Goal: Information Seeking & Learning: Learn about a topic

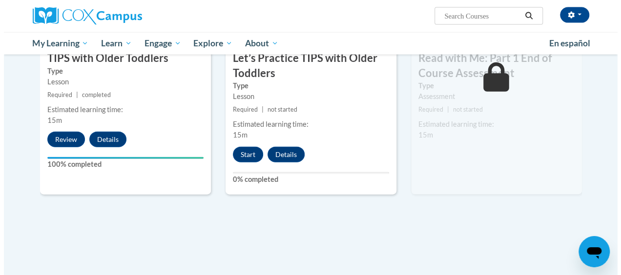
scroll to position [1091, 0]
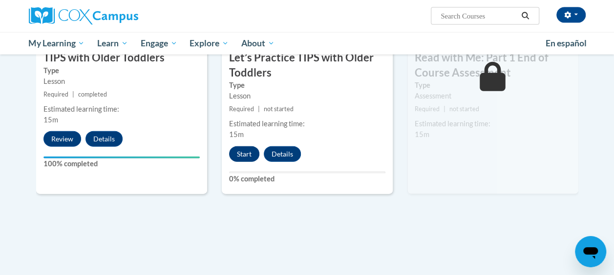
click at [239, 154] on button "Start" at bounding box center [244, 154] width 30 height 16
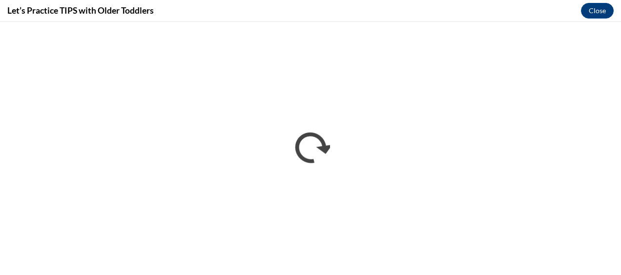
scroll to position [0, 0]
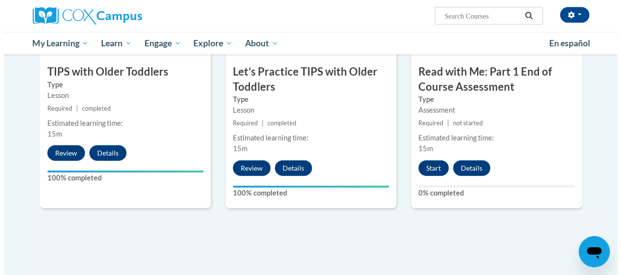
scroll to position [1076, 0]
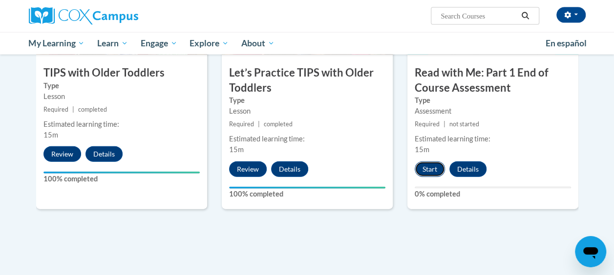
click at [431, 171] on button "Start" at bounding box center [429, 170] width 30 height 16
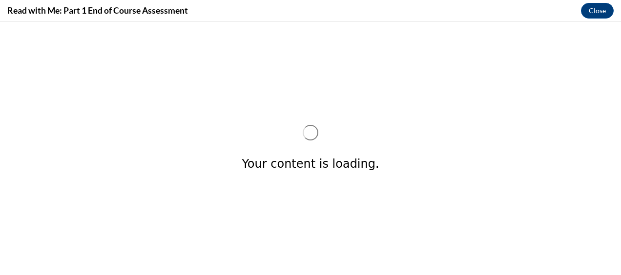
scroll to position [0, 0]
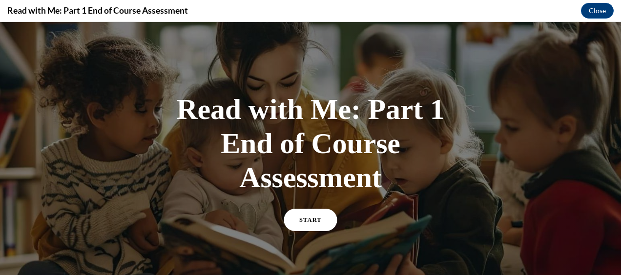
click at [306, 220] on span "START" at bounding box center [310, 220] width 22 height 7
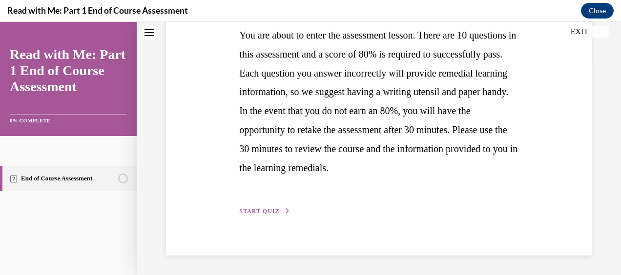
scroll to position [230, 0]
click at [262, 210] on span "START QUIZ" at bounding box center [259, 211] width 40 height 7
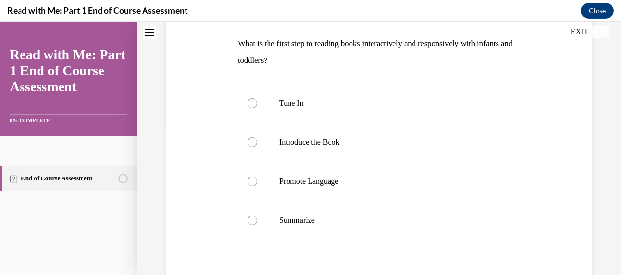
scroll to position [151, 0]
click at [249, 143] on div at bounding box center [252, 142] width 10 height 10
click at [249, 143] on input "Introduce the Book" at bounding box center [252, 142] width 10 height 10
radio input "true"
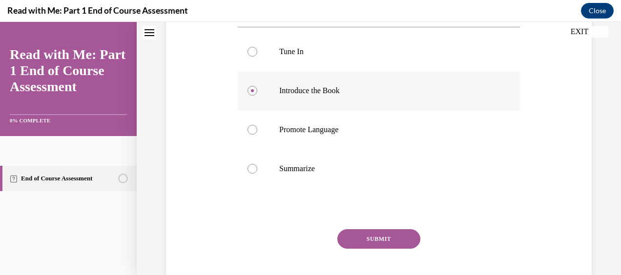
scroll to position [226, 0]
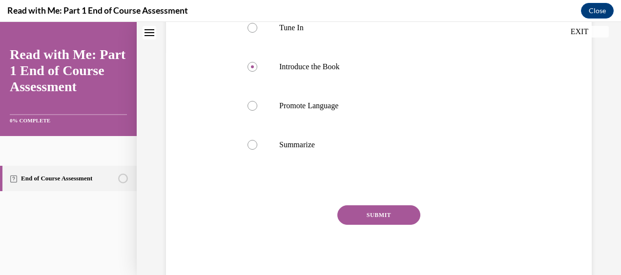
click at [391, 209] on button "SUBMIT" at bounding box center [378, 216] width 83 height 20
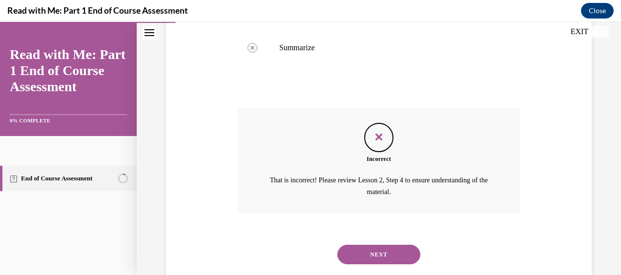
scroll to position [325, 0]
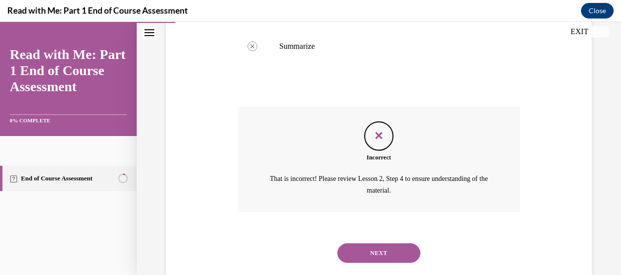
click at [377, 251] on button "NEXT" at bounding box center [378, 254] width 83 height 20
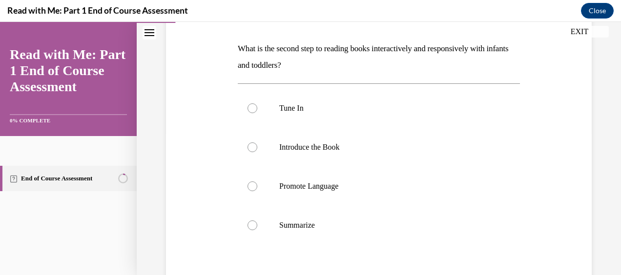
scroll to position [146, 0]
click at [252, 146] on div at bounding box center [252, 147] width 10 height 10
click at [252, 146] on input "Introduce the Book" at bounding box center [252, 147] width 10 height 10
radio input "true"
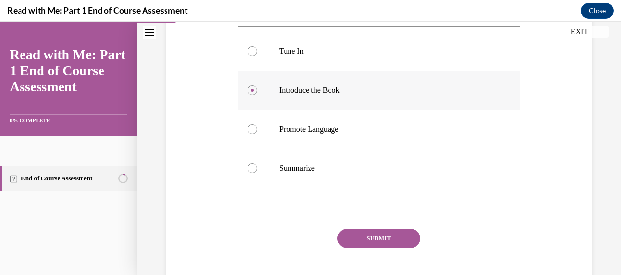
scroll to position [226, 0]
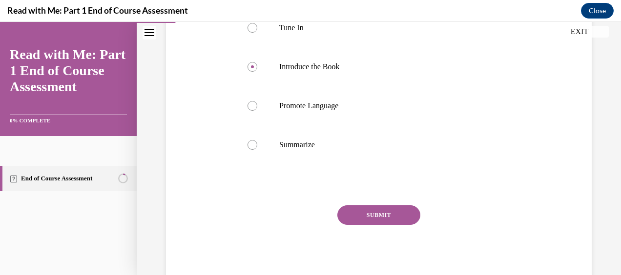
click at [386, 218] on button "SUBMIT" at bounding box center [378, 216] width 83 height 20
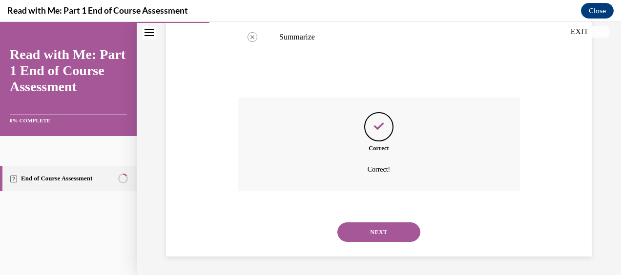
click at [391, 227] on button "NEXT" at bounding box center [378, 233] width 83 height 20
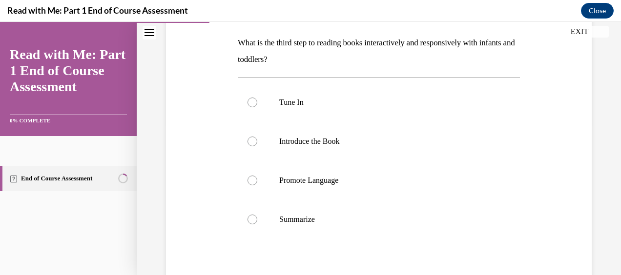
scroll to position [152, 0]
click at [255, 182] on div at bounding box center [252, 180] width 10 height 10
click at [255, 182] on input "Promote Language" at bounding box center [252, 180] width 10 height 10
radio input "true"
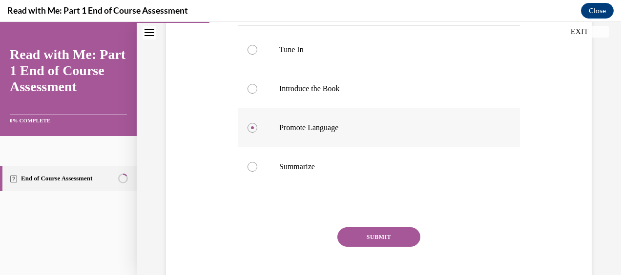
scroll to position [226, 0]
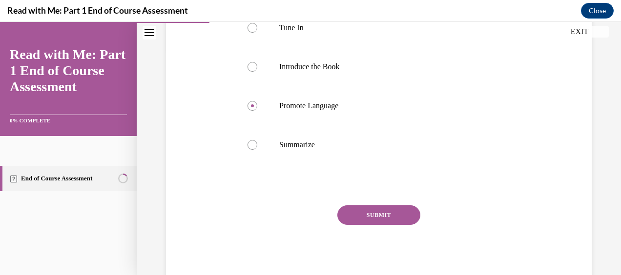
click at [389, 214] on button "SUBMIT" at bounding box center [378, 216] width 83 height 20
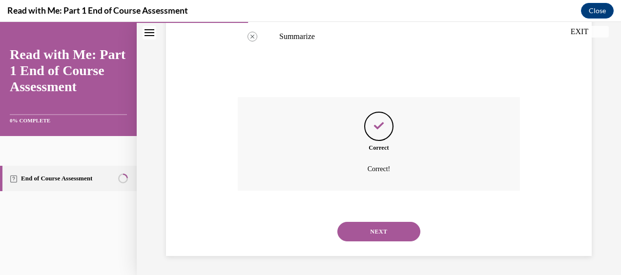
click at [396, 227] on button "NEXT" at bounding box center [378, 232] width 83 height 20
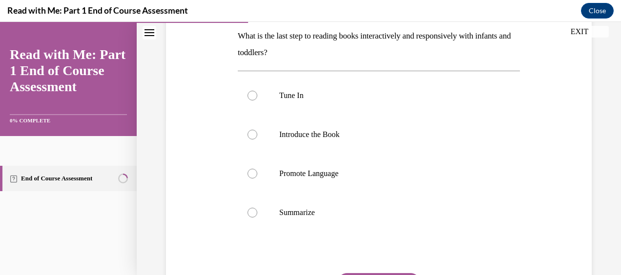
scroll to position [162, 0]
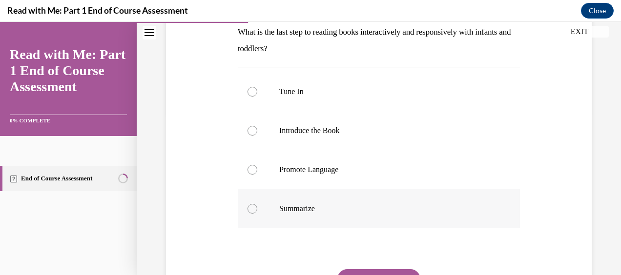
click at [252, 206] on div at bounding box center [252, 209] width 10 height 10
click at [252, 206] on input "Summarize" at bounding box center [252, 209] width 10 height 10
radio input "true"
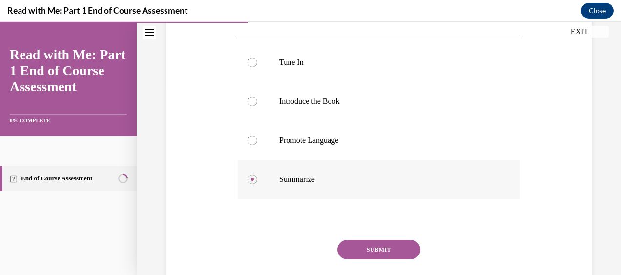
scroll to position [226, 0]
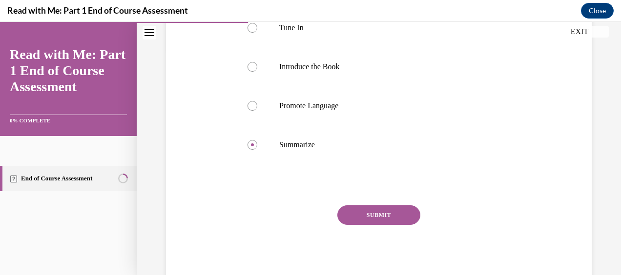
click at [386, 216] on button "SUBMIT" at bounding box center [378, 216] width 83 height 20
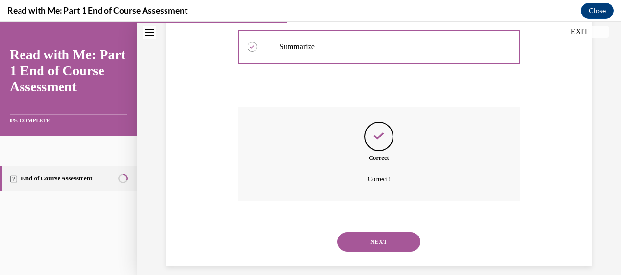
click at [393, 241] on button "NEXT" at bounding box center [378, 242] width 83 height 20
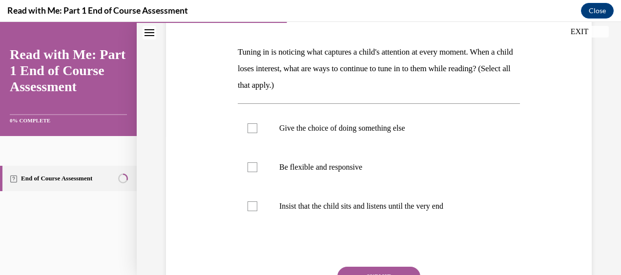
scroll to position [143, 0]
click at [244, 171] on label "Be flexible and responsive" at bounding box center [379, 166] width 282 height 39
click at [247, 171] on input "Be flexible and responsive" at bounding box center [252, 167] width 10 height 10
checkbox input "true"
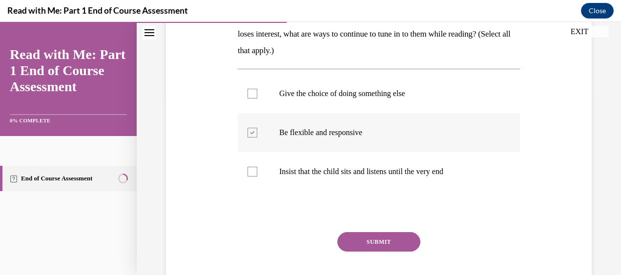
scroll to position [178, 0]
click at [379, 239] on button "SUBMIT" at bounding box center [378, 241] width 83 height 20
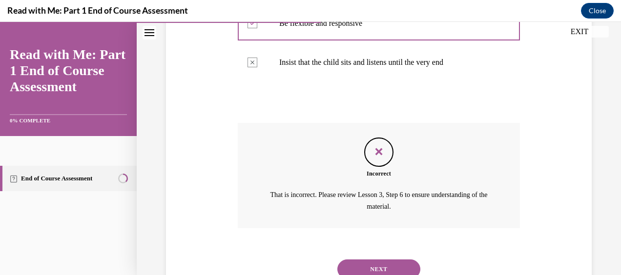
click at [377, 261] on button "NEXT" at bounding box center [378, 270] width 83 height 20
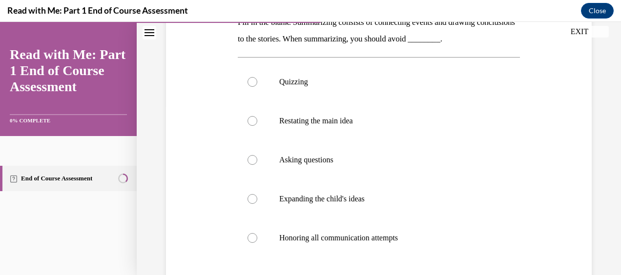
scroll to position [172, 0]
click at [250, 85] on div at bounding box center [252, 82] width 10 height 10
click at [250, 85] on input "Quizzing" at bounding box center [252, 82] width 10 height 10
radio input "true"
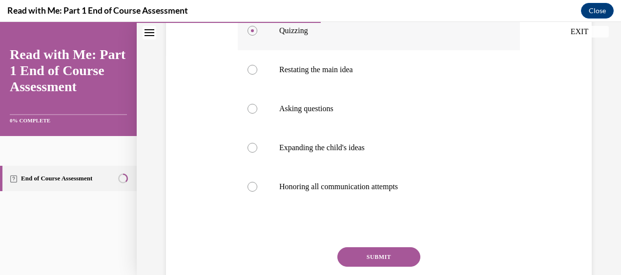
scroll to position [239, 0]
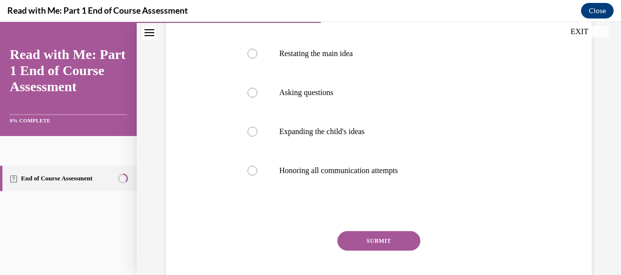
click at [381, 242] on button "SUBMIT" at bounding box center [378, 241] width 83 height 20
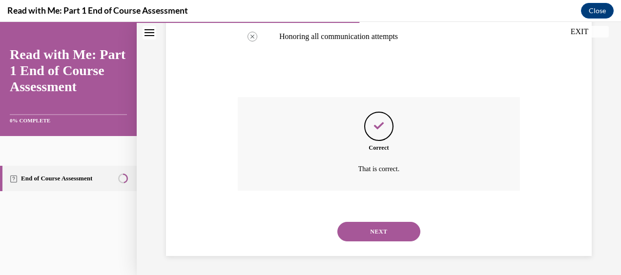
click at [378, 240] on button "NEXT" at bounding box center [378, 232] width 83 height 20
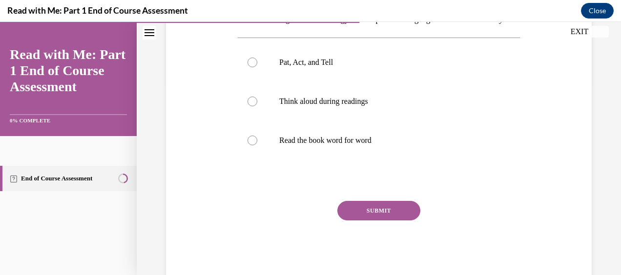
scroll to position [192, 0]
click at [255, 160] on label "Read the book word for word" at bounding box center [379, 140] width 282 height 39
click at [255, 145] on input "Read the book word for word" at bounding box center [252, 140] width 10 height 10
radio input "true"
click at [387, 220] on button "SUBMIT" at bounding box center [378, 211] width 83 height 20
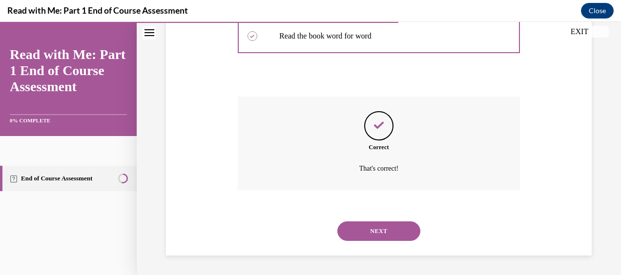
click at [383, 233] on button "NEXT" at bounding box center [378, 232] width 83 height 20
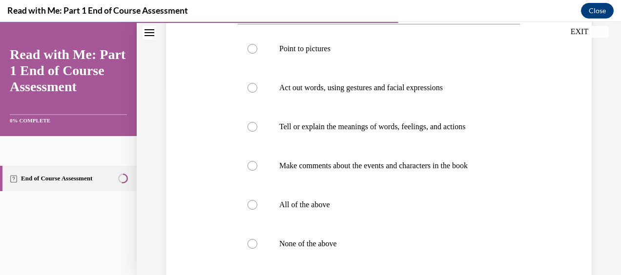
scroll to position [189, 0]
click at [259, 223] on label "All of the above" at bounding box center [379, 204] width 282 height 39
click at [257, 209] on input "All of the above" at bounding box center [252, 204] width 10 height 10
radio input "true"
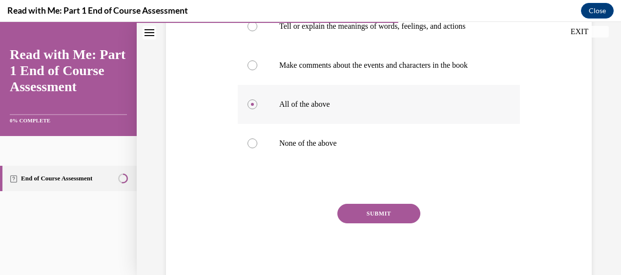
scroll to position [304, 0]
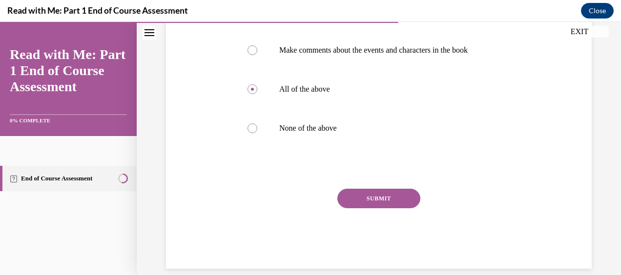
click at [376, 208] on button "SUBMIT" at bounding box center [378, 199] width 83 height 20
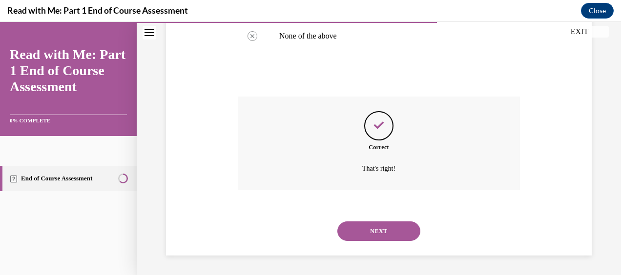
click at [384, 233] on button "NEXT" at bounding box center [378, 232] width 83 height 20
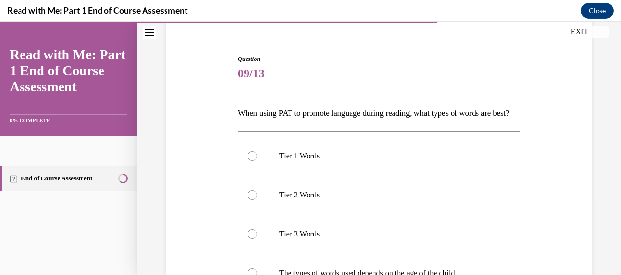
scroll to position [82, 0]
click at [252, 161] on div at bounding box center [252, 156] width 10 height 10
click at [252, 161] on input "Tier 1 Words" at bounding box center [252, 156] width 10 height 10
radio input "true"
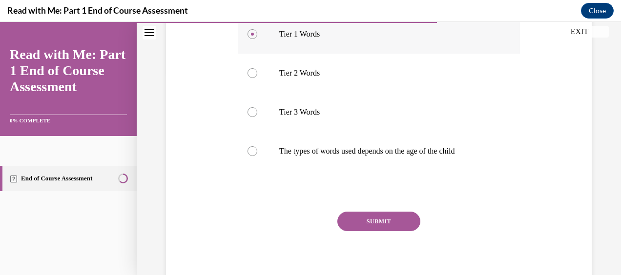
scroll to position [203, 0]
click at [249, 157] on div at bounding box center [252, 152] width 10 height 10
click at [249, 157] on input "The types of words used depends on the age of the child" at bounding box center [252, 152] width 10 height 10
radio input "true"
click at [384, 232] on button "SUBMIT" at bounding box center [378, 222] width 83 height 20
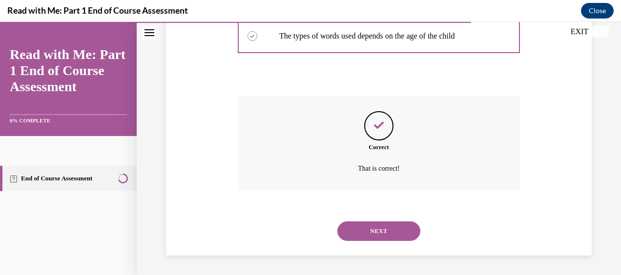
click at [373, 241] on button "NEXT" at bounding box center [378, 232] width 83 height 20
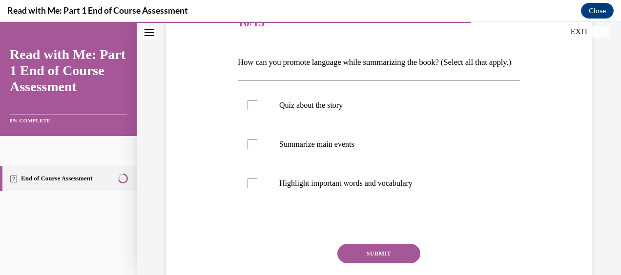
scroll to position [132, 0]
click at [252, 203] on label "Highlight important words and vocabulary" at bounding box center [379, 183] width 282 height 39
click at [252, 188] on input "Highlight important words and vocabulary" at bounding box center [252, 183] width 10 height 10
checkbox input "true"
click at [249, 164] on label "Summarize main events" at bounding box center [379, 143] width 282 height 39
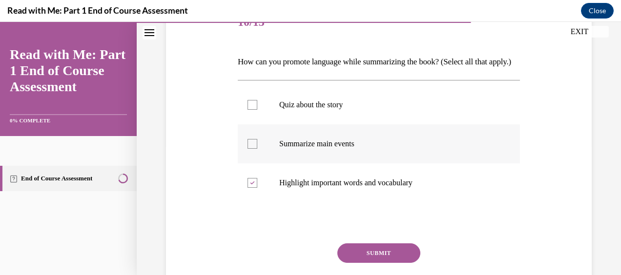
click at [249, 149] on input "Summarize main events" at bounding box center [252, 144] width 10 height 10
checkbox input "true"
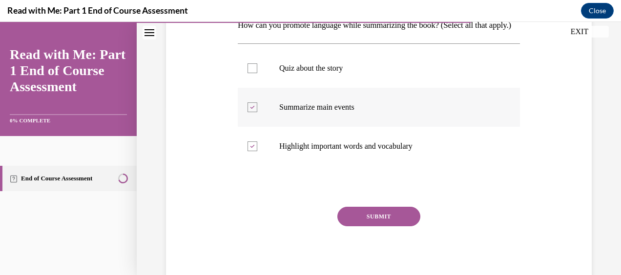
scroll to position [187, 0]
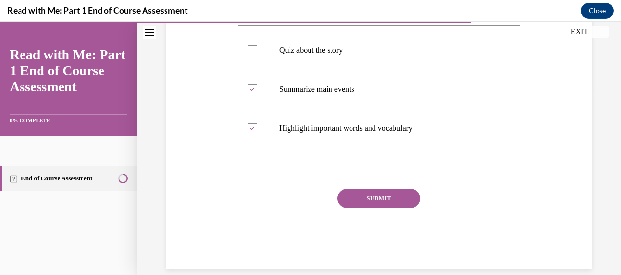
click at [367, 208] on button "SUBMIT" at bounding box center [378, 199] width 83 height 20
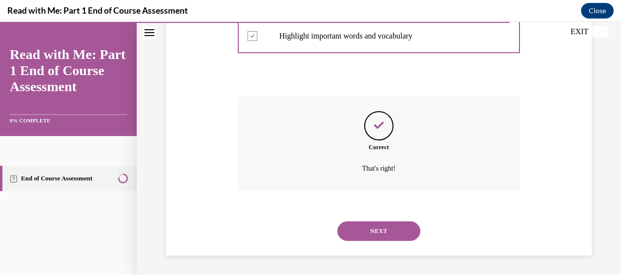
click at [387, 230] on button "NEXT" at bounding box center [378, 232] width 83 height 20
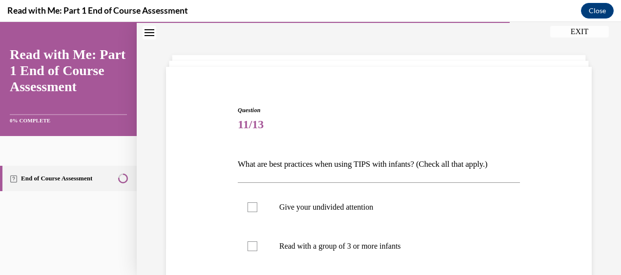
click at [406, 130] on span "11/13" at bounding box center [379, 125] width 282 height 20
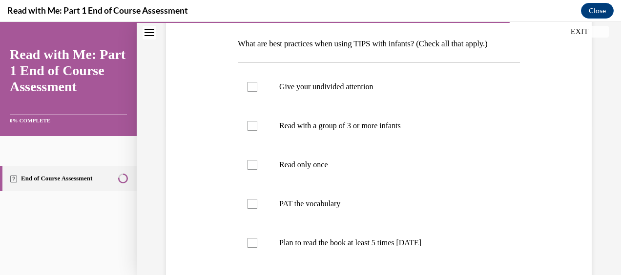
scroll to position [151, 0]
click at [254, 80] on label "Give your undivided attention" at bounding box center [379, 85] width 282 height 39
click at [254, 81] on input "Give your undivided attention" at bounding box center [252, 86] width 10 height 10
checkbox input "true"
click at [268, 201] on label "PAT the vocabulary" at bounding box center [379, 203] width 282 height 39
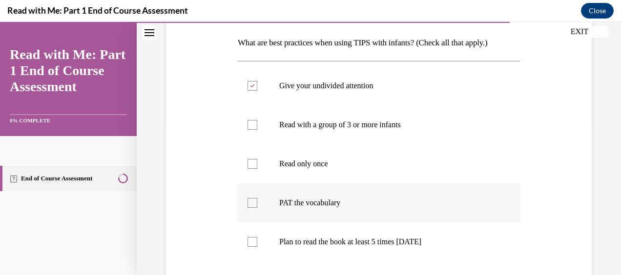
click at [257, 201] on input "PAT the vocabulary" at bounding box center [252, 203] width 10 height 10
checkbox input "true"
click at [251, 124] on div at bounding box center [252, 125] width 10 height 10
click at [251, 124] on input "Read with a group of 3 or more infants" at bounding box center [252, 125] width 10 height 10
checkbox input "true"
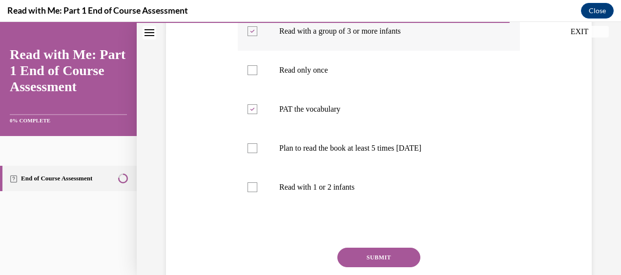
scroll to position [246, 0]
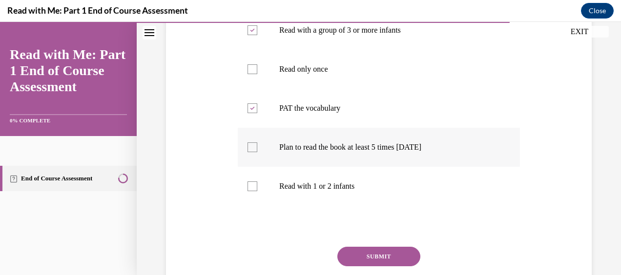
click at [250, 144] on div at bounding box center [252, 148] width 10 height 10
click at [250, 144] on input "Plan to read the book at least 5 times in 2 weeks" at bounding box center [252, 148] width 10 height 10
checkbox input "true"
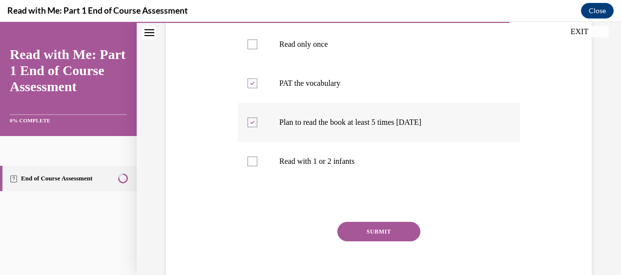
scroll to position [271, 0]
click at [379, 228] on button "SUBMIT" at bounding box center [378, 232] width 83 height 20
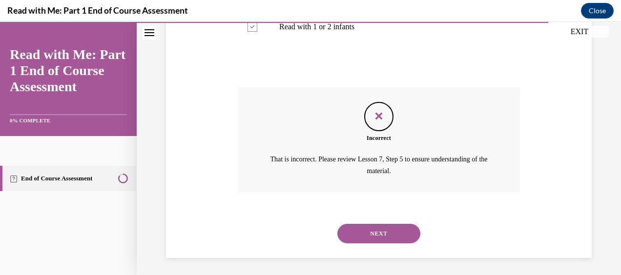
click at [377, 231] on button "NEXT" at bounding box center [378, 234] width 83 height 20
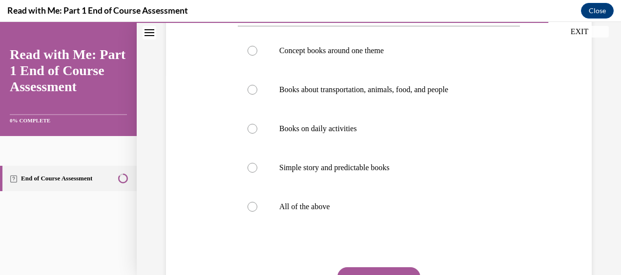
scroll to position [205, 0]
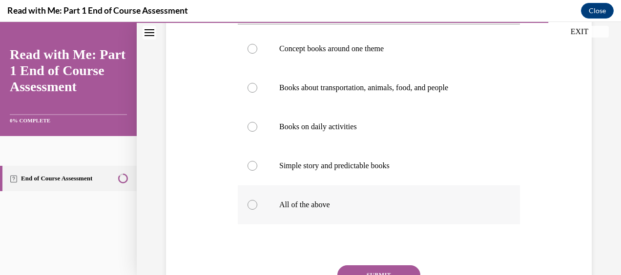
click at [246, 213] on label "All of the above" at bounding box center [379, 204] width 282 height 39
click at [247, 210] on input "All of the above" at bounding box center [252, 205] width 10 height 10
radio input "true"
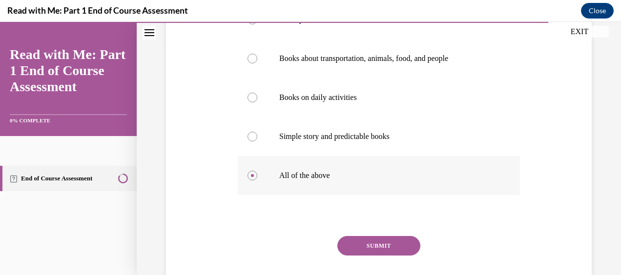
scroll to position [265, 0]
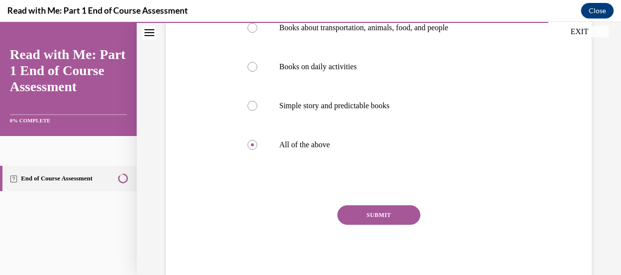
click at [384, 211] on button "SUBMIT" at bounding box center [378, 216] width 83 height 20
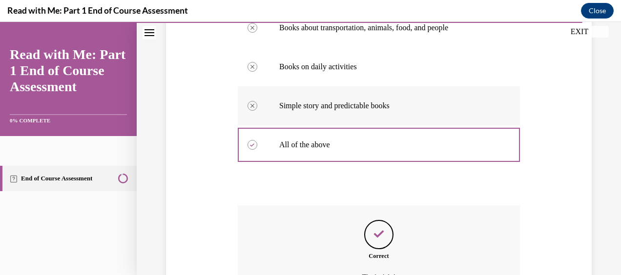
click at [443, 109] on p "Simple story and predictable books" at bounding box center [387, 106] width 216 height 10
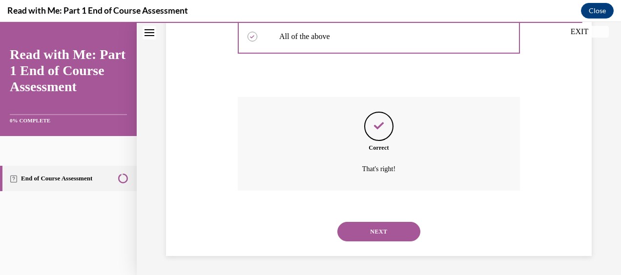
click at [389, 230] on button "NEXT" at bounding box center [378, 232] width 83 height 20
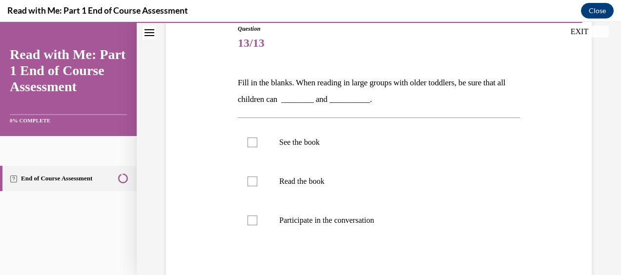
scroll to position [115, 0]
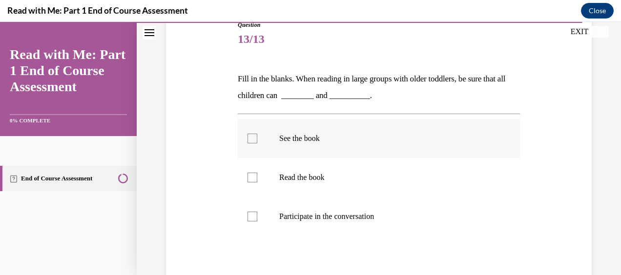
click at [256, 139] on div at bounding box center [252, 139] width 10 height 10
click at [256, 139] on input "See the book" at bounding box center [252, 139] width 10 height 10
checkbox input "true"
click at [254, 219] on div at bounding box center [252, 217] width 10 height 10
click at [254, 219] on input "Participate in the conversation" at bounding box center [252, 217] width 10 height 10
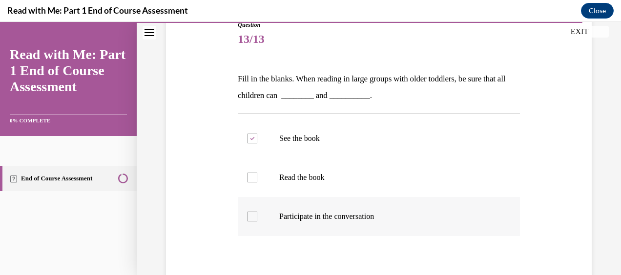
checkbox input "true"
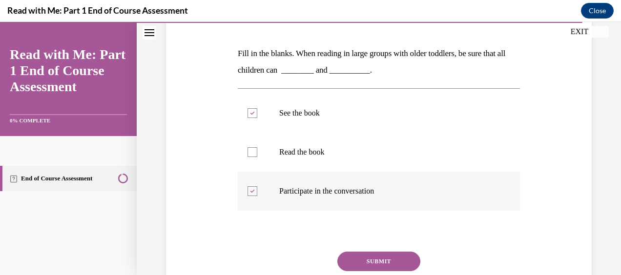
scroll to position [187, 0]
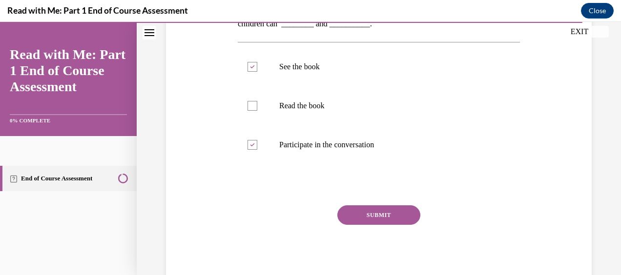
click at [379, 217] on button "SUBMIT" at bounding box center [378, 216] width 83 height 20
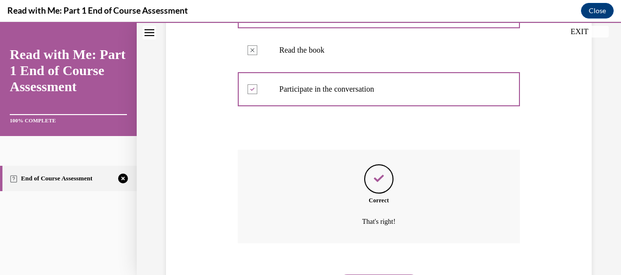
scroll to position [295, 0]
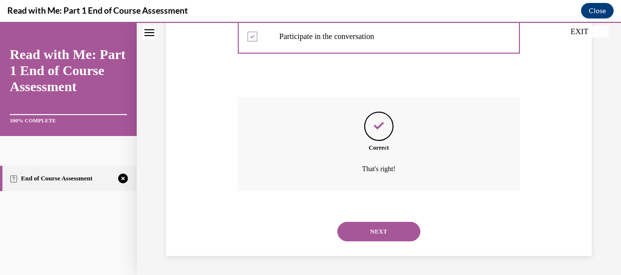
click at [384, 229] on button "NEXT" at bounding box center [378, 232] width 83 height 20
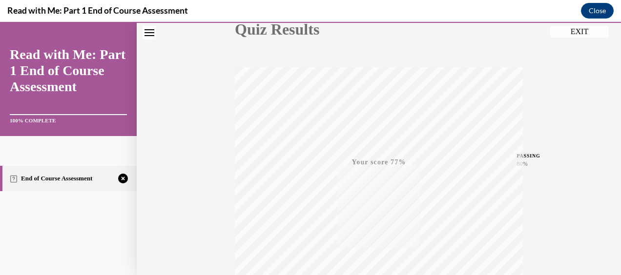
scroll to position [247, 0]
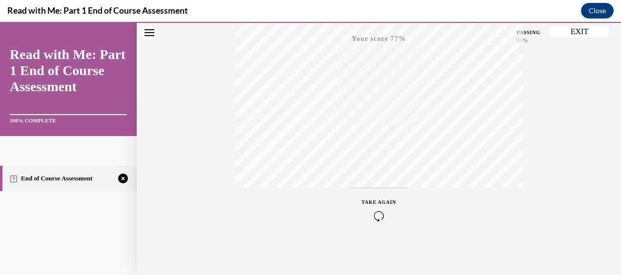
click at [377, 213] on icon "button" at bounding box center [379, 216] width 35 height 11
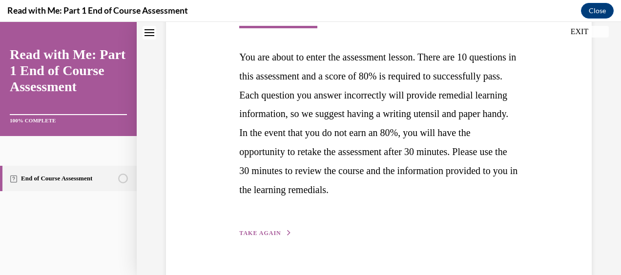
scroll to position [230, 0]
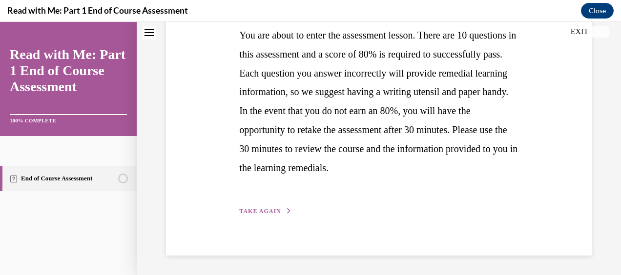
click at [267, 209] on span "TAKE AGAIN" at bounding box center [259, 211] width 41 height 7
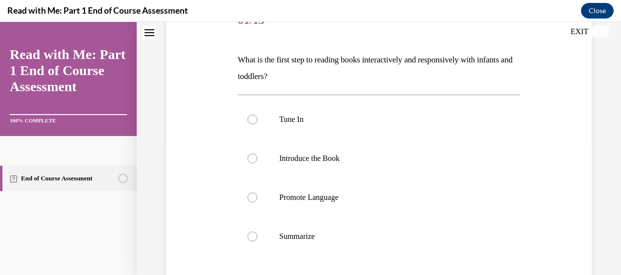
scroll to position [135, 0]
click at [253, 115] on div at bounding box center [252, 119] width 10 height 10
click at [253, 115] on input "Tune In" at bounding box center [252, 119] width 10 height 10
radio input "true"
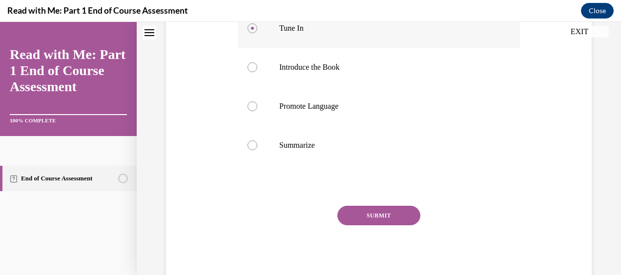
scroll to position [226, 0]
click at [379, 214] on button "SUBMIT" at bounding box center [378, 216] width 83 height 20
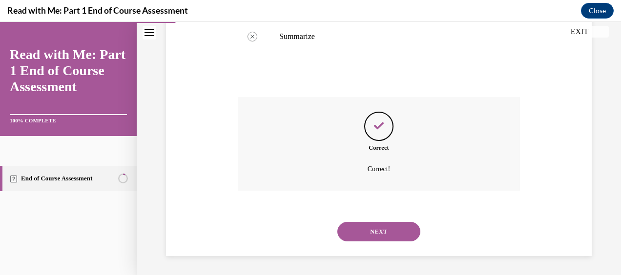
click at [383, 236] on button "NEXT" at bounding box center [378, 232] width 83 height 20
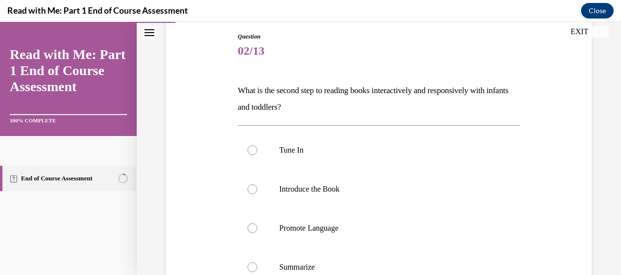
scroll to position [107, 0]
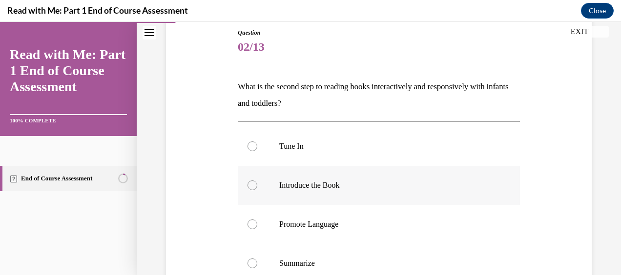
click at [263, 187] on label "Introduce the Book" at bounding box center [379, 185] width 282 height 39
click at [257, 187] on input "Introduce the Book" at bounding box center [252, 186] width 10 height 10
radio input "true"
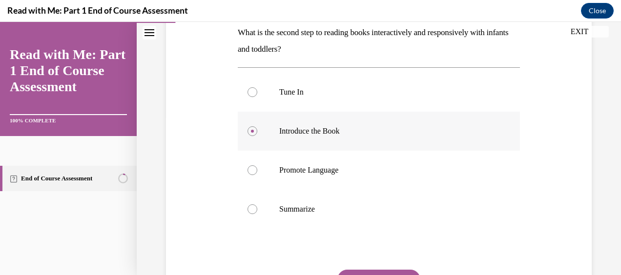
scroll to position [226, 0]
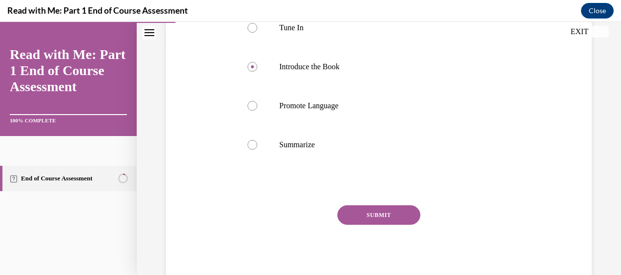
click at [386, 213] on button "SUBMIT" at bounding box center [378, 216] width 83 height 20
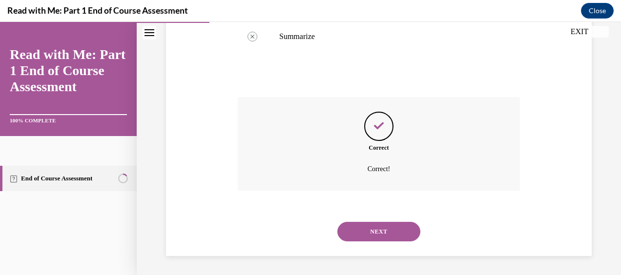
click at [388, 231] on button "NEXT" at bounding box center [378, 232] width 83 height 20
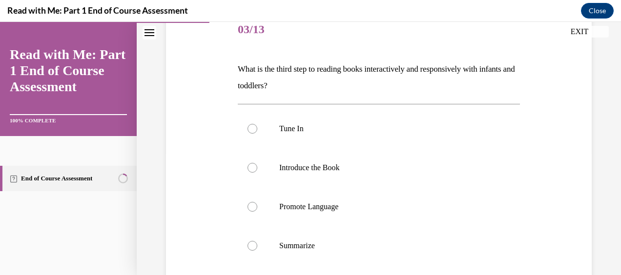
scroll to position [125, 0]
click at [254, 207] on div at bounding box center [252, 207] width 10 height 10
click at [254, 207] on input "Promote Language" at bounding box center [252, 207] width 10 height 10
radio input "true"
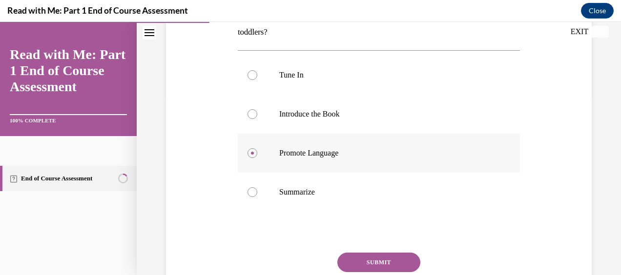
scroll to position [226, 0]
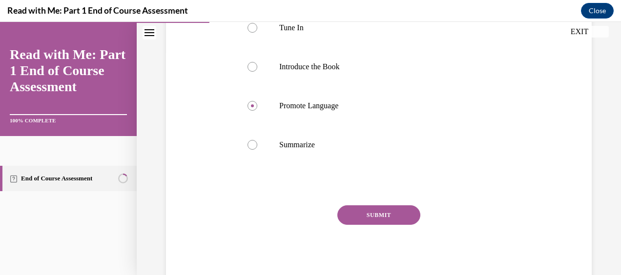
click at [389, 216] on button "SUBMIT" at bounding box center [378, 216] width 83 height 20
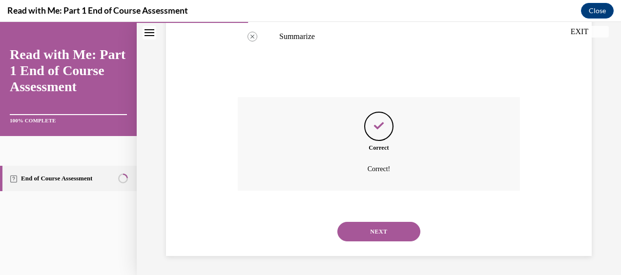
click at [390, 233] on button "NEXT" at bounding box center [378, 232] width 83 height 20
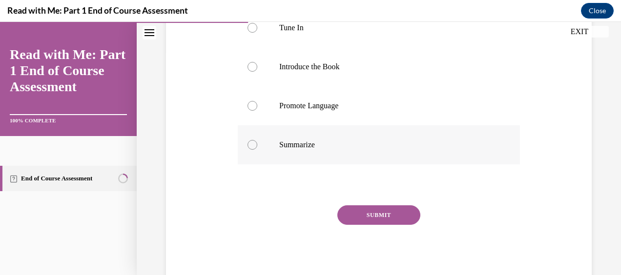
click at [253, 151] on label "Summarize" at bounding box center [379, 144] width 282 height 39
click at [253, 150] on input "Summarize" at bounding box center [252, 145] width 10 height 10
radio input "true"
click at [388, 210] on button "SUBMIT" at bounding box center [378, 216] width 83 height 20
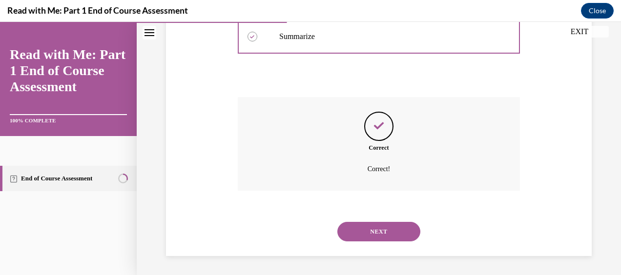
click at [373, 237] on button "NEXT" at bounding box center [378, 232] width 83 height 20
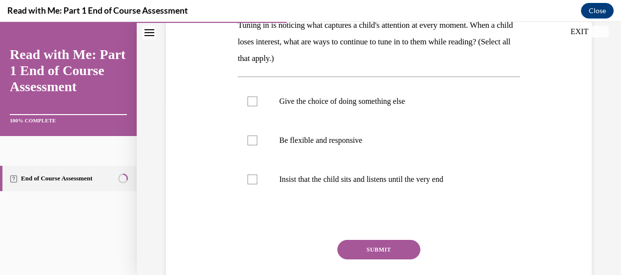
scroll to position [171, 0]
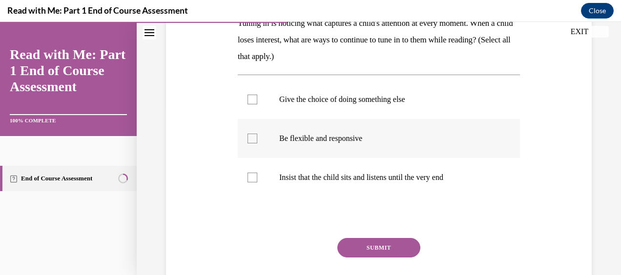
click at [249, 139] on div at bounding box center [252, 139] width 10 height 10
click at [249, 139] on input "Be flexible and responsive" at bounding box center [252, 139] width 10 height 10
checkbox input "true"
click at [386, 250] on button "SUBMIT" at bounding box center [378, 248] width 83 height 20
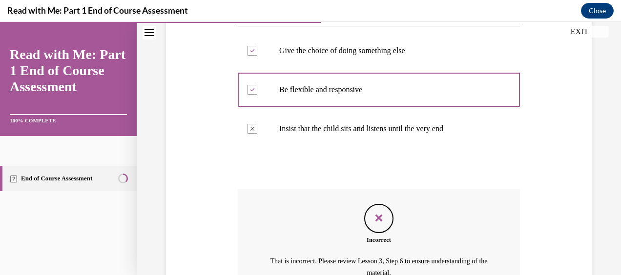
scroll to position [220, 0]
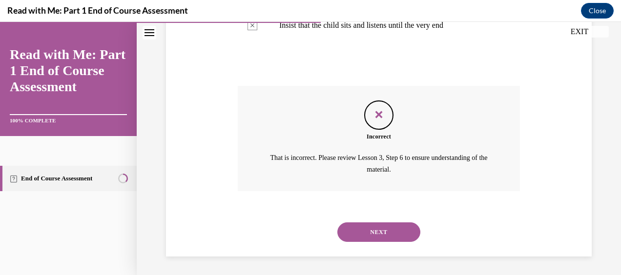
click at [380, 229] on button "NEXT" at bounding box center [378, 233] width 83 height 20
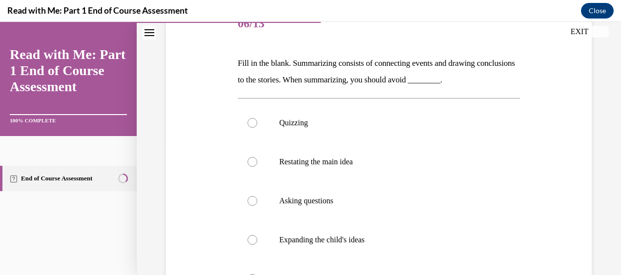
scroll to position [135, 0]
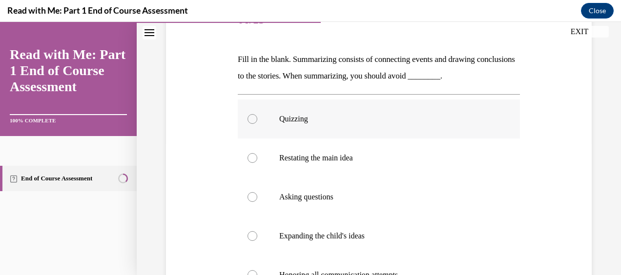
click at [252, 118] on div at bounding box center [252, 119] width 10 height 10
click at [252, 118] on input "Quizzing" at bounding box center [252, 119] width 10 height 10
radio input "true"
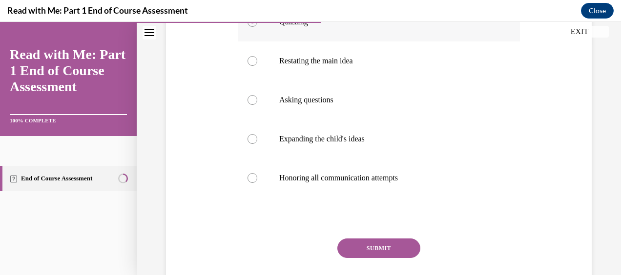
scroll to position [232, 0]
click at [378, 247] on button "SUBMIT" at bounding box center [378, 248] width 83 height 20
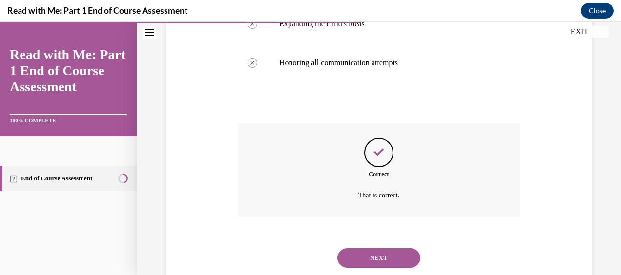
click at [383, 258] on button "NEXT" at bounding box center [378, 258] width 83 height 20
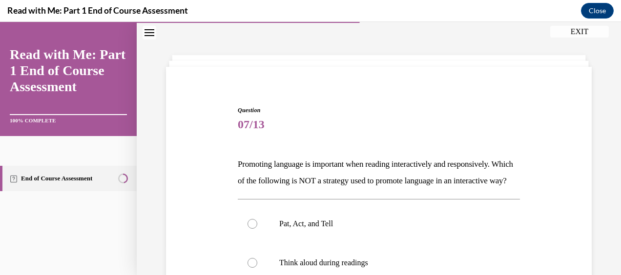
click at [433, 122] on span "07/13" at bounding box center [379, 125] width 282 height 20
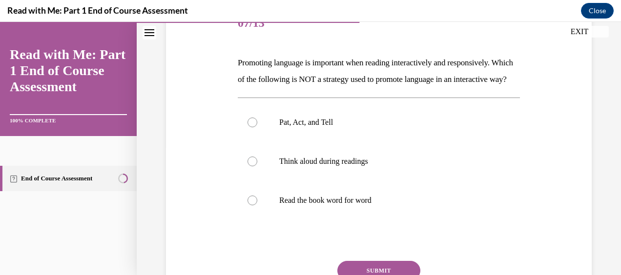
scroll to position [132, 0]
click at [247, 220] on label "Read the book word for word" at bounding box center [379, 200] width 282 height 39
click at [247, 205] on input "Read the book word for word" at bounding box center [252, 200] width 10 height 10
radio input "true"
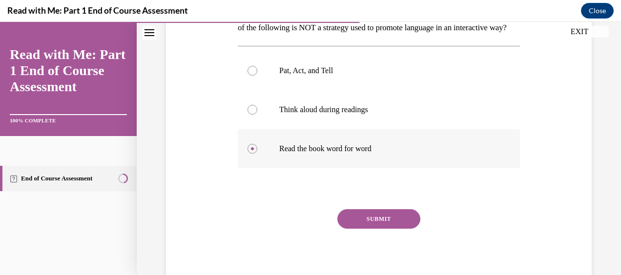
scroll to position [204, 0]
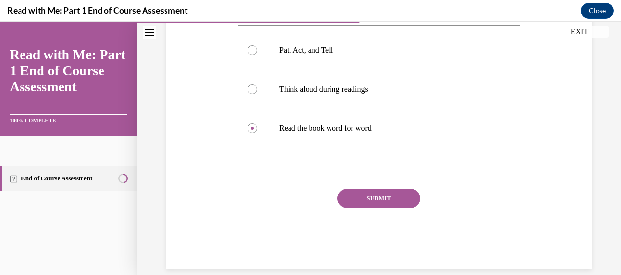
click at [385, 208] on button "SUBMIT" at bounding box center [378, 199] width 83 height 20
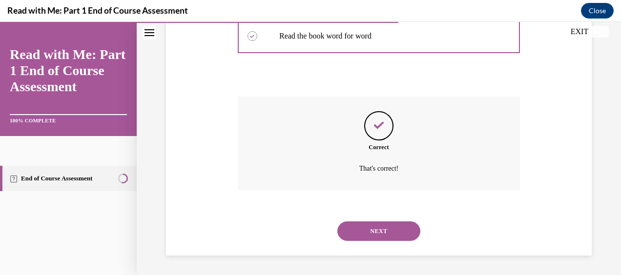
click at [379, 232] on button "NEXT" at bounding box center [378, 232] width 83 height 20
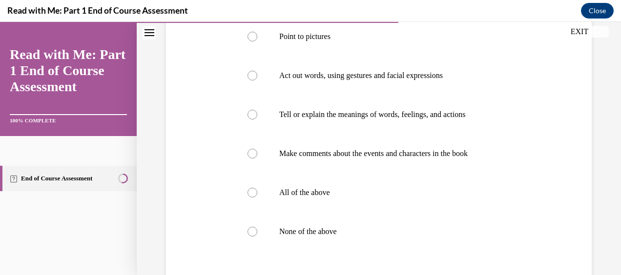
scroll to position [205, 0]
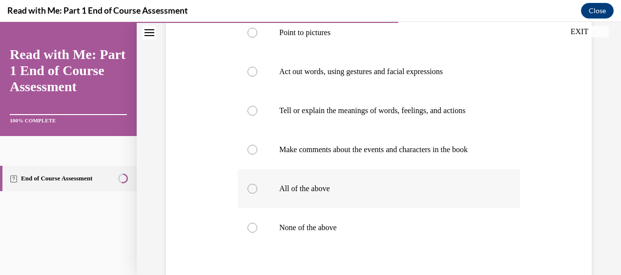
click at [256, 208] on label "All of the above" at bounding box center [379, 188] width 282 height 39
click at [256, 194] on input "All of the above" at bounding box center [252, 189] width 10 height 10
radio input "true"
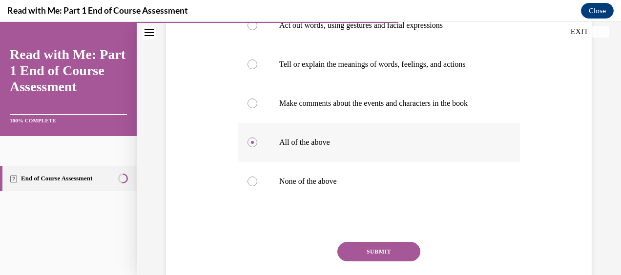
scroll to position [304, 0]
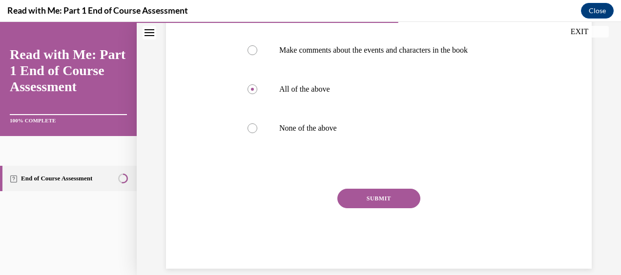
click at [378, 208] on button "SUBMIT" at bounding box center [378, 199] width 83 height 20
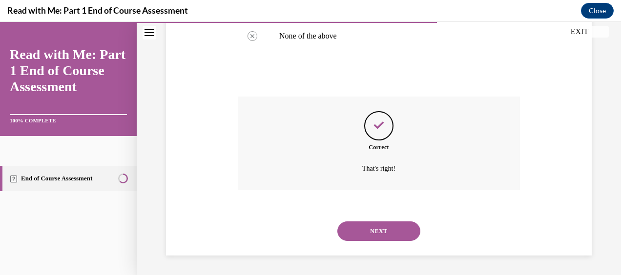
click at [390, 233] on button "NEXT" at bounding box center [378, 232] width 83 height 20
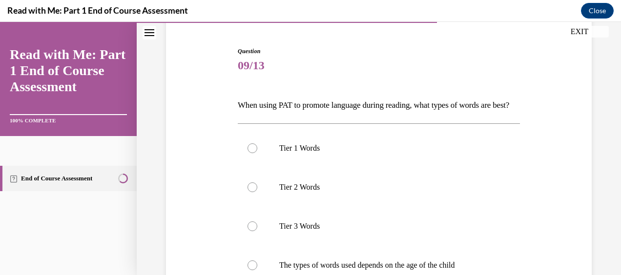
scroll to position [89, 0]
click at [256, 153] on div at bounding box center [252, 148] width 10 height 10
click at [256, 153] on input "Tier 1 Words" at bounding box center [252, 148] width 10 height 10
radio input "true"
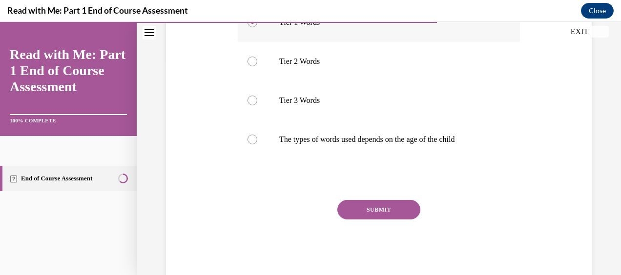
scroll to position [220, 0]
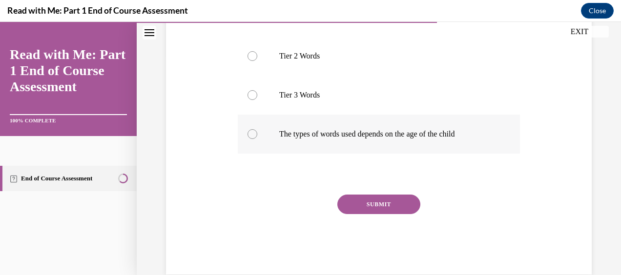
click at [254, 139] on div at bounding box center [252, 134] width 10 height 10
click at [254, 139] on input "The types of words used depends on the age of the child" at bounding box center [252, 134] width 10 height 10
radio input "true"
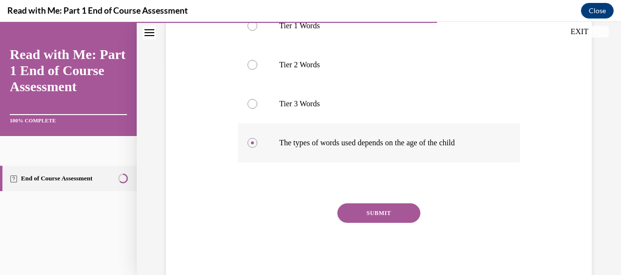
scroll to position [211, 0]
click at [382, 224] on button "SUBMIT" at bounding box center [378, 214] width 83 height 20
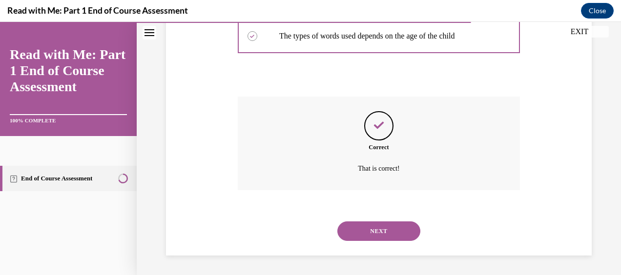
click at [389, 231] on button "NEXT" at bounding box center [378, 232] width 83 height 20
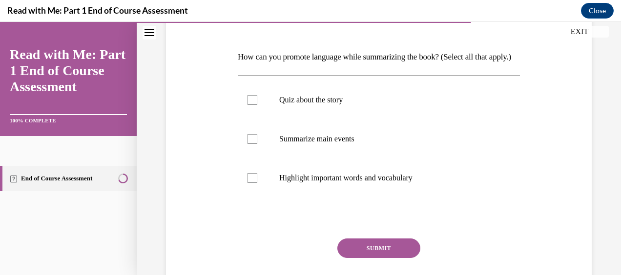
scroll to position [140, 0]
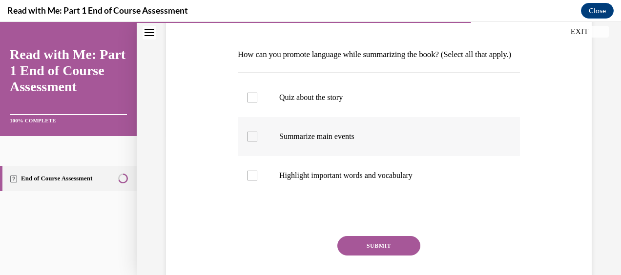
click at [249, 142] on div at bounding box center [252, 137] width 10 height 10
click at [249, 142] on input "Summarize main events" at bounding box center [252, 137] width 10 height 10
checkbox input "true"
click at [258, 193] on label "Highlight important words and vocabulary" at bounding box center [379, 175] width 282 height 39
click at [257, 181] on input "Highlight important words and vocabulary" at bounding box center [252, 176] width 10 height 10
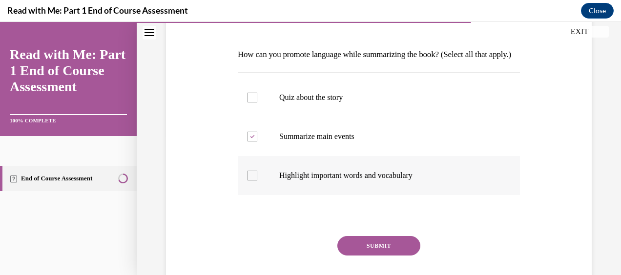
checkbox input "true"
click at [382, 256] on button "SUBMIT" at bounding box center [378, 246] width 83 height 20
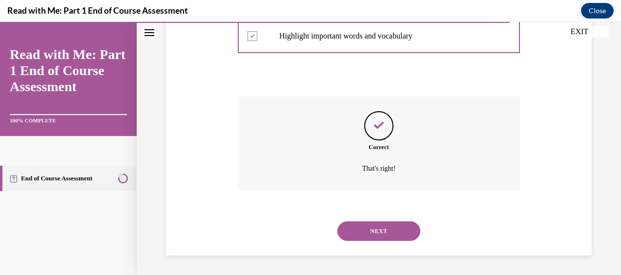
click at [385, 230] on button "NEXT" at bounding box center [378, 232] width 83 height 20
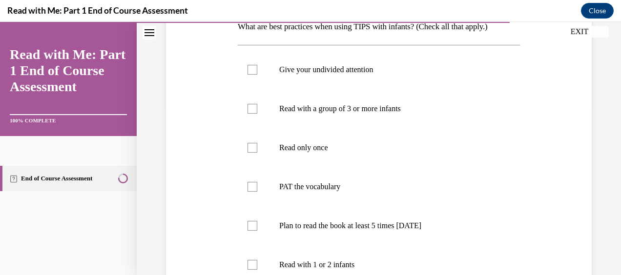
scroll to position [162, 0]
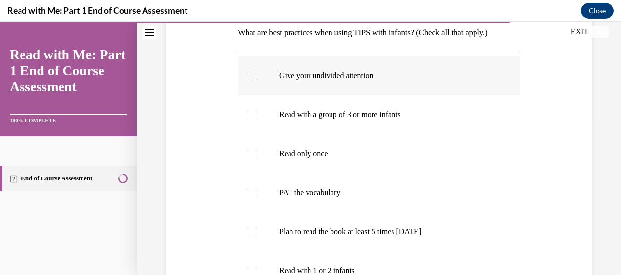
click at [250, 77] on div at bounding box center [252, 76] width 10 height 10
click at [250, 77] on input "Give your undivided attention" at bounding box center [252, 76] width 10 height 10
checkbox input "true"
click at [252, 190] on div at bounding box center [252, 193] width 10 height 10
click at [252, 190] on input "PAT the vocabulary" at bounding box center [252, 193] width 10 height 10
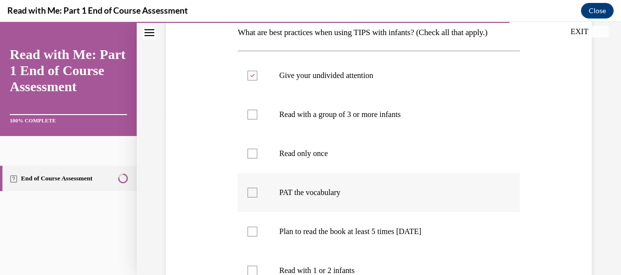
checkbox input "true"
click at [259, 227] on label "Plan to read the book at least 5 times in 2 weeks" at bounding box center [379, 231] width 282 height 39
click at [257, 227] on input "Plan to read the book at least 5 times in 2 weeks" at bounding box center [252, 232] width 10 height 10
checkbox input "true"
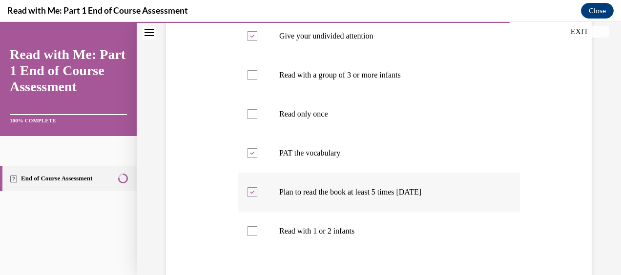
scroll to position [288, 0]
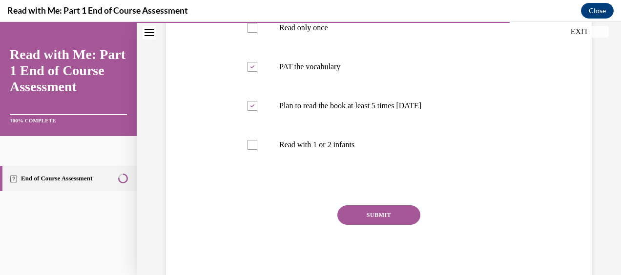
click at [377, 215] on button "SUBMIT" at bounding box center [378, 216] width 83 height 20
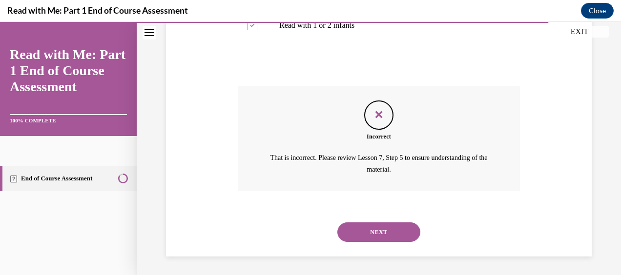
click at [381, 229] on button "NEXT" at bounding box center [378, 233] width 83 height 20
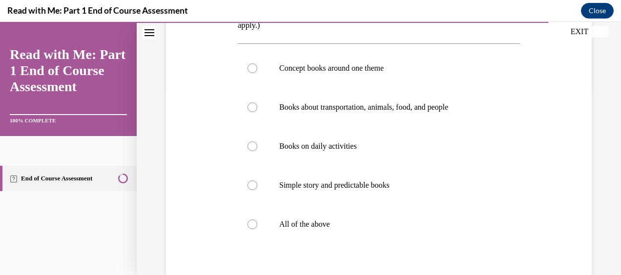
scroll to position [187, 0]
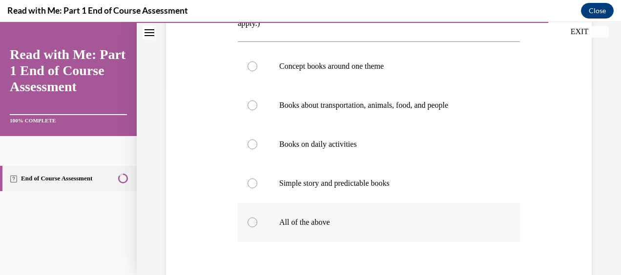
click at [248, 222] on div at bounding box center [252, 223] width 10 height 10
click at [248, 222] on input "All of the above" at bounding box center [252, 223] width 10 height 10
radio input "true"
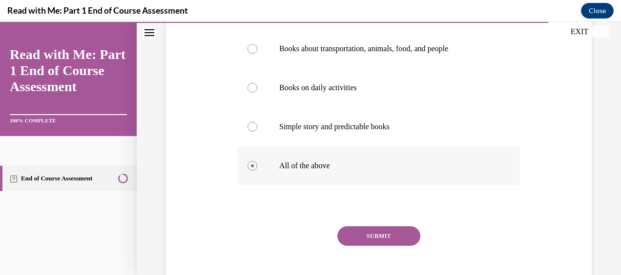
scroll to position [265, 0]
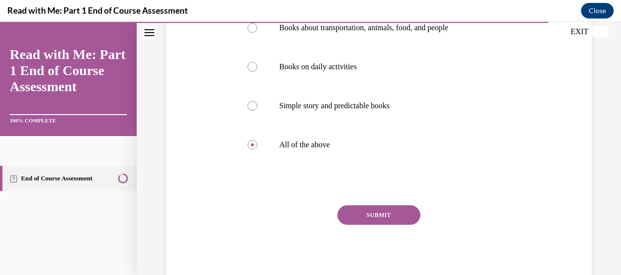
click at [381, 218] on button "SUBMIT" at bounding box center [378, 216] width 83 height 20
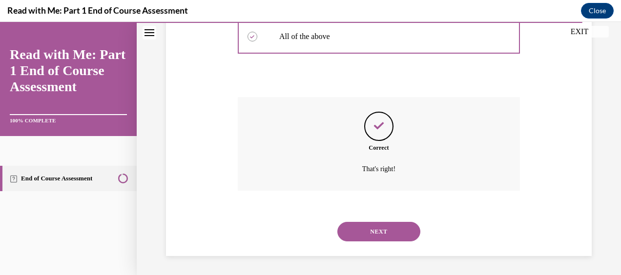
click at [386, 236] on button "NEXT" at bounding box center [378, 232] width 83 height 20
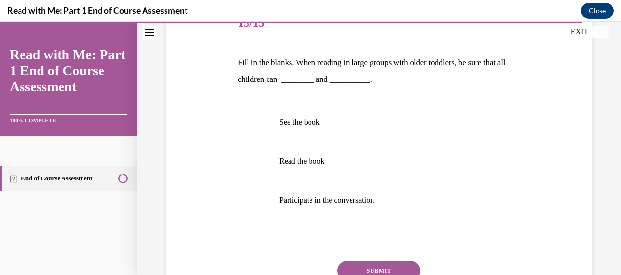
scroll to position [132, 0]
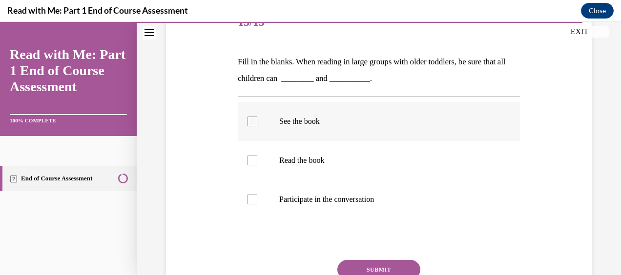
click at [257, 117] on label "See the book" at bounding box center [379, 121] width 282 height 39
click at [257, 117] on input "See the book" at bounding box center [252, 122] width 10 height 10
checkbox input "true"
click at [247, 196] on div at bounding box center [252, 200] width 10 height 10
click at [247, 196] on input "Participate in the conversation" at bounding box center [252, 200] width 10 height 10
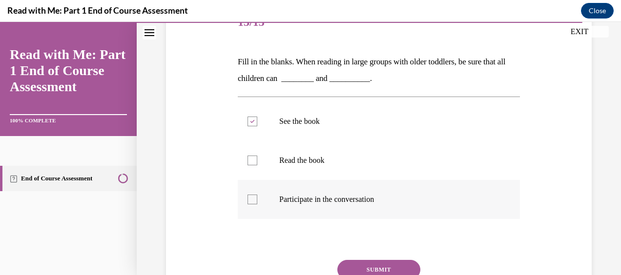
checkbox input "true"
click at [383, 268] on button "SUBMIT" at bounding box center [378, 270] width 83 height 20
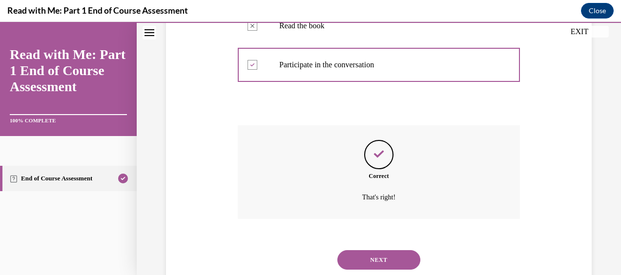
click at [373, 266] on button "NEXT" at bounding box center [378, 260] width 83 height 20
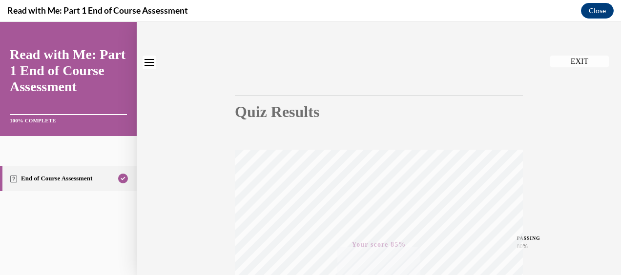
scroll to position [0, 0]
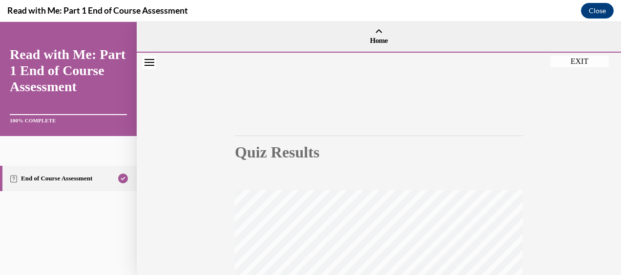
click at [583, 62] on button "EXIT" at bounding box center [579, 62] width 59 height 12
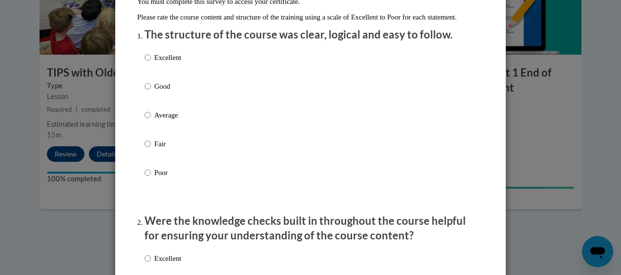
scroll to position [110, 0]
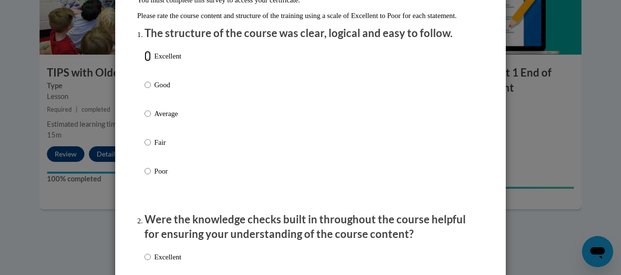
click at [144, 62] on input "Excellent" at bounding box center [147, 56] width 6 height 11
radio input "true"
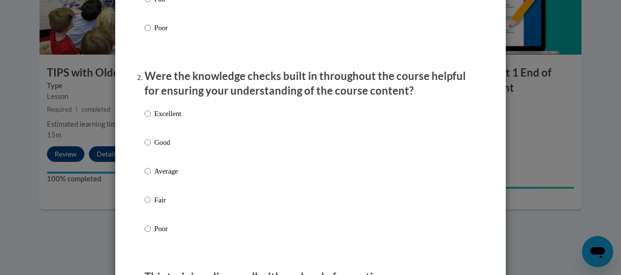
scroll to position [257, 0]
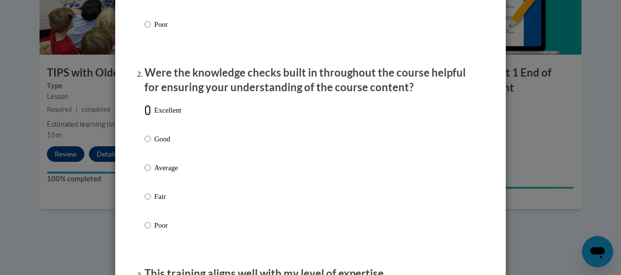
click at [145, 116] on input "Excellent" at bounding box center [147, 110] width 6 height 11
radio input "true"
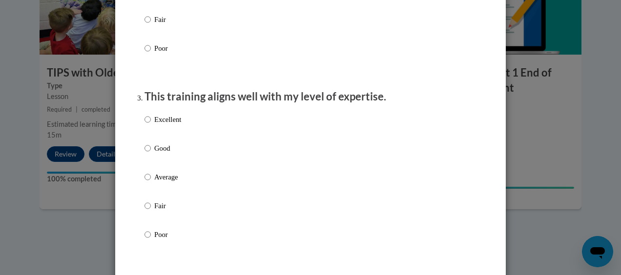
scroll to position [434, 0]
click at [144, 125] on input "Excellent" at bounding box center [147, 119] width 6 height 11
radio input "true"
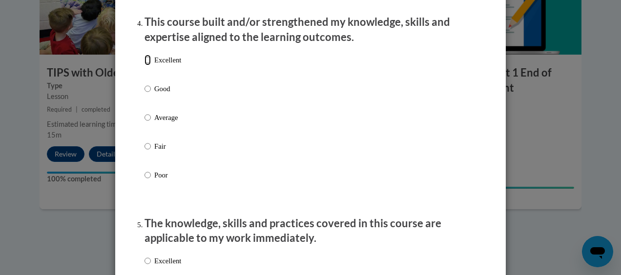
click at [145, 65] on input "Excellent" at bounding box center [147, 60] width 6 height 11
radio input "true"
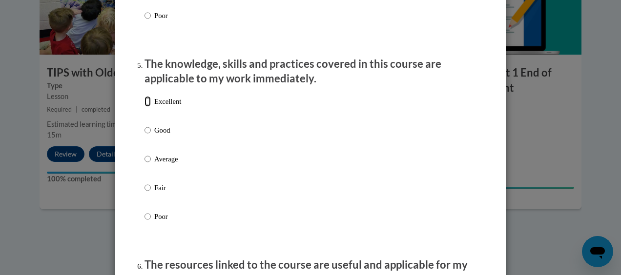
click at [144, 107] on input "Excellent" at bounding box center [147, 101] width 6 height 11
radio input "true"
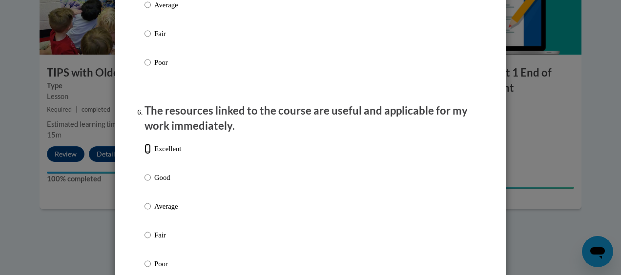
click at [144, 154] on input "Excellent" at bounding box center [147, 149] width 6 height 11
radio input "true"
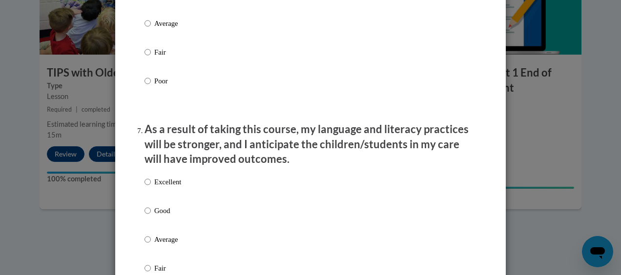
scroll to position [1202, 0]
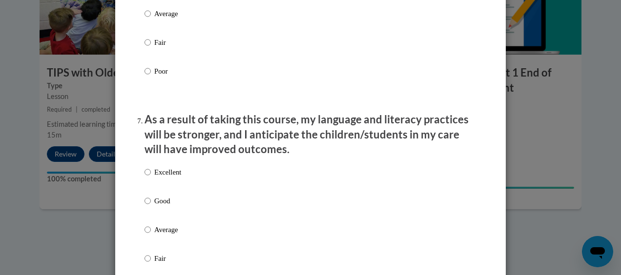
click at [427, 199] on div "Excellent Good Average Fair Poor" at bounding box center [310, 241] width 332 height 159
click at [144, 178] on input "Excellent" at bounding box center [147, 172] width 6 height 11
radio input "true"
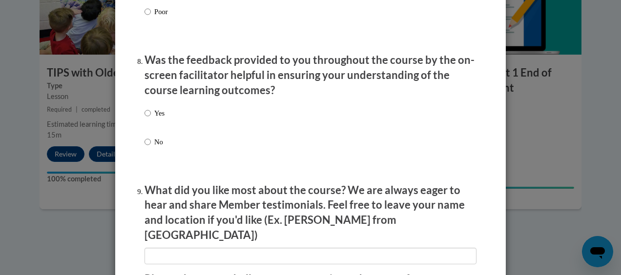
scroll to position [1480, 0]
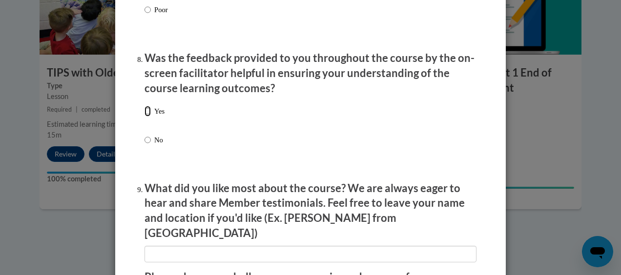
click at [144, 117] on input "Yes" at bounding box center [147, 111] width 6 height 11
radio input "true"
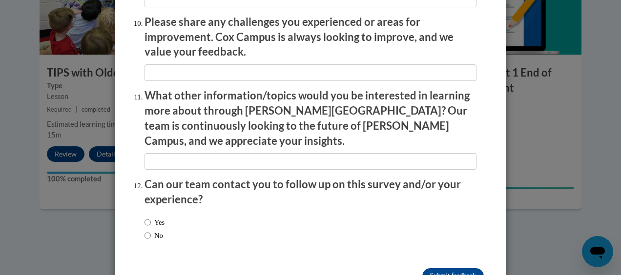
scroll to position [1754, 0]
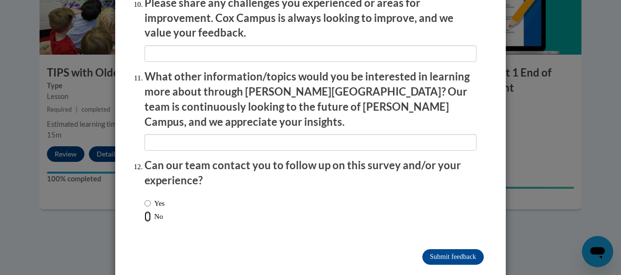
click at [144, 211] on input "No" at bounding box center [147, 216] width 6 height 11
radio input "true"
click at [453, 249] on input "Submit feedback" at bounding box center [453, 257] width 62 height 16
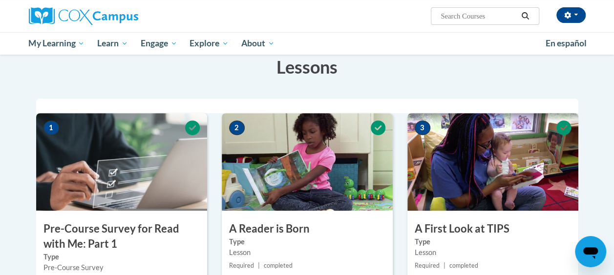
scroll to position [0, 0]
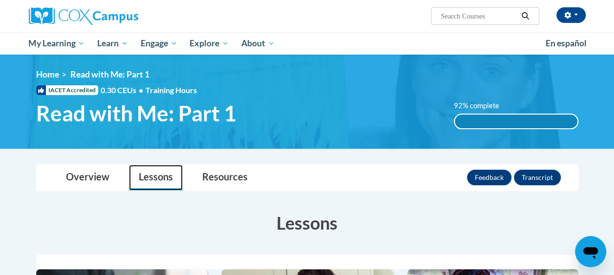
click at [156, 175] on link "Lessons" at bounding box center [156, 178] width 54 height 26
click at [88, 176] on link "Overview" at bounding box center [87, 178] width 63 height 26
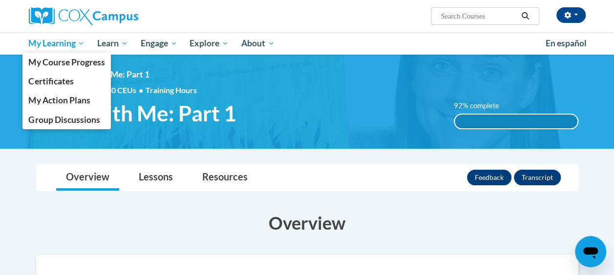
click at [50, 41] on span "My Learning" at bounding box center [56, 44] width 56 height 12
click at [52, 80] on span "Certificates" at bounding box center [50, 81] width 45 height 10
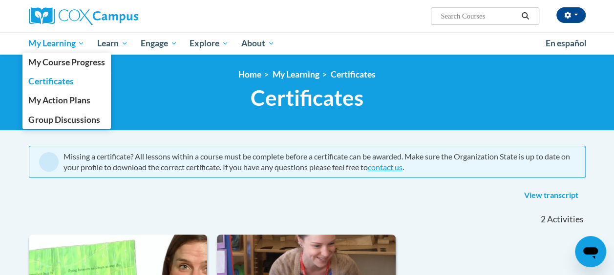
click at [73, 41] on span "My Learning" at bounding box center [56, 44] width 56 height 12
click at [89, 59] on span "My Course Progress" at bounding box center [66, 62] width 76 height 10
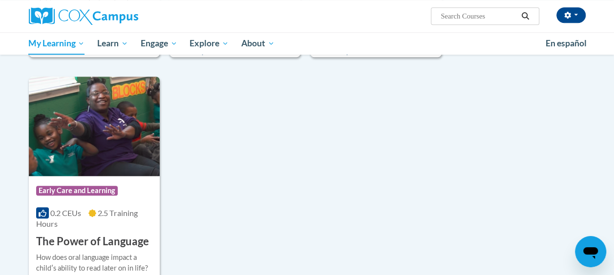
click at [457, 97] on div "Sort Date Enrolled Title (A-Z) «« « 1-4 » »» 4 Activities CEUs Course Category:…" at bounding box center [306, 44] width 571 height 530
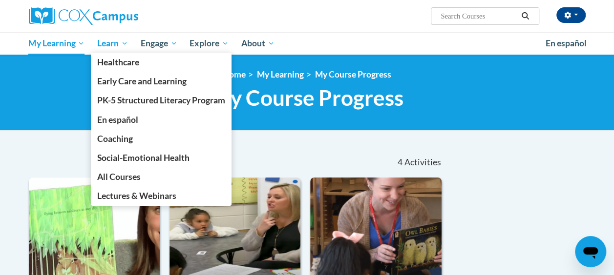
click at [121, 45] on span "Learn" at bounding box center [112, 44] width 31 height 12
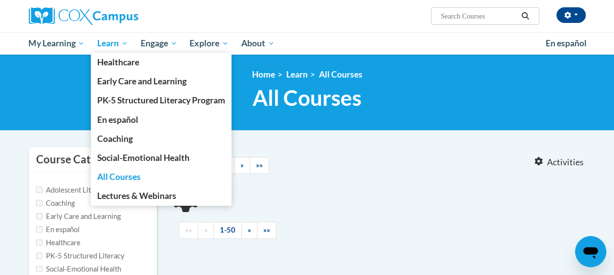
click at [120, 43] on span "Learn" at bounding box center [112, 44] width 31 height 12
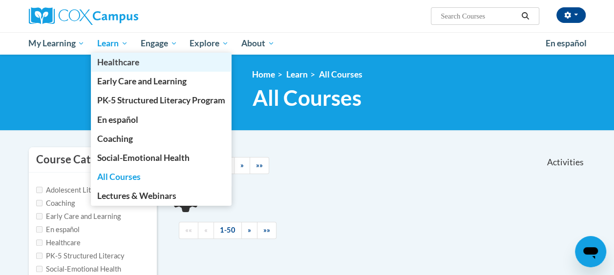
click at [120, 54] on link "Healthcare" at bounding box center [161, 62] width 141 height 19
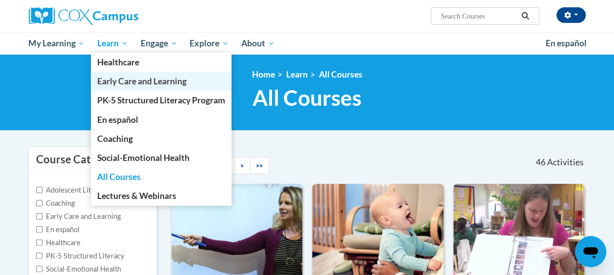
click at [168, 83] on span "Early Care and Learning" at bounding box center [141, 81] width 89 height 10
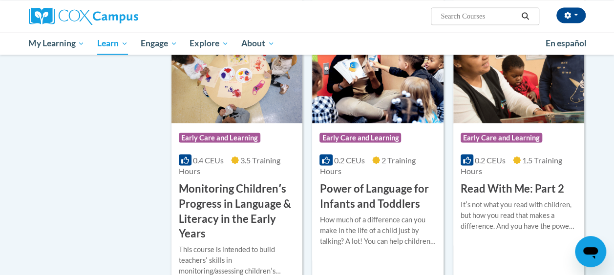
scroll to position [881, 0]
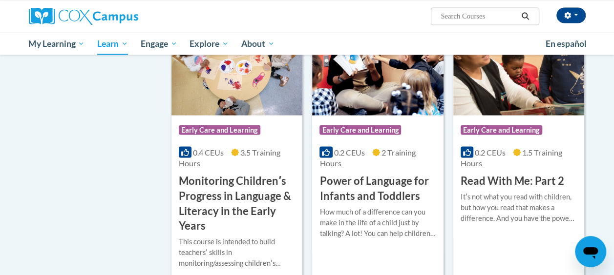
click at [533, 191] on div at bounding box center [518, 191] width 116 height 0
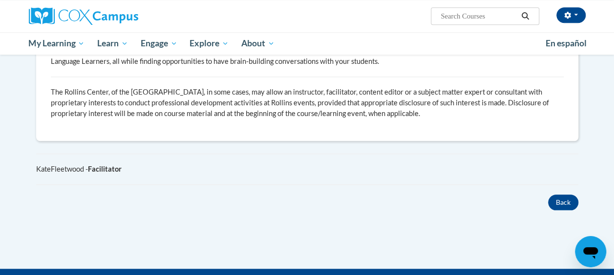
scroll to position [445, 0]
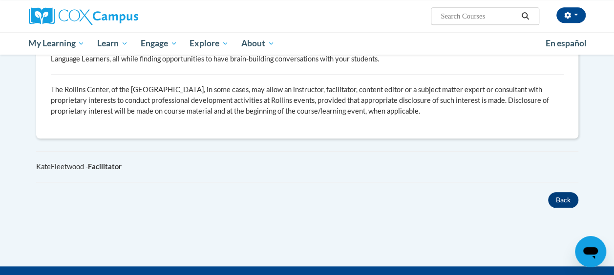
click at [564, 200] on button "Back" at bounding box center [563, 200] width 30 height 16
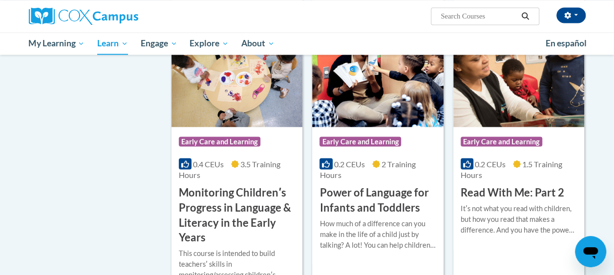
scroll to position [869, 0]
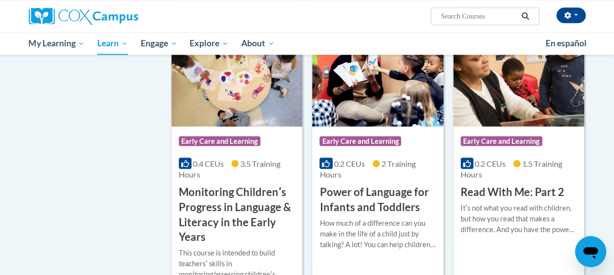
click at [527, 189] on h3 "Read With Me: Part 2" at bounding box center [511, 192] width 103 height 15
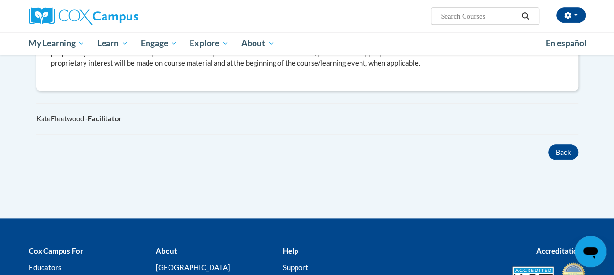
scroll to position [494, 0]
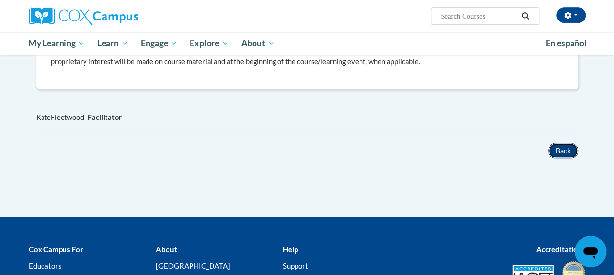
click at [563, 156] on button "Back" at bounding box center [563, 151] width 30 height 16
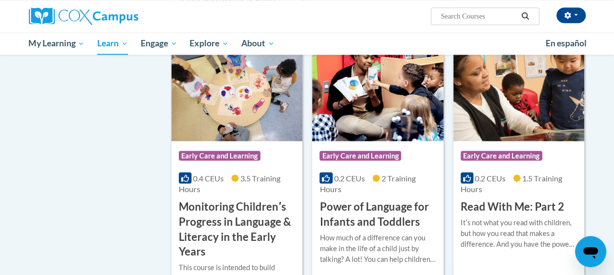
scroll to position [857, 0]
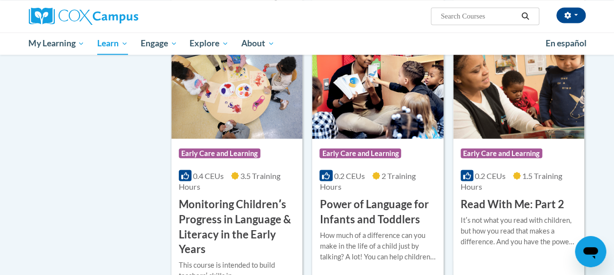
click at [515, 151] on span "Early Care and Learning" at bounding box center [501, 153] width 82 height 10
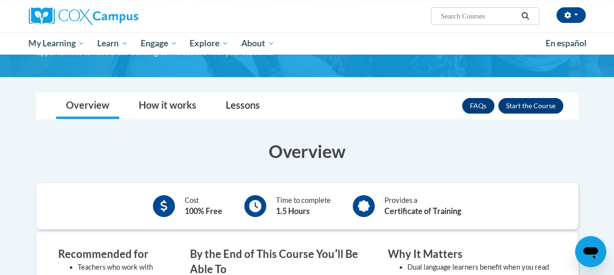
scroll to position [104, 0]
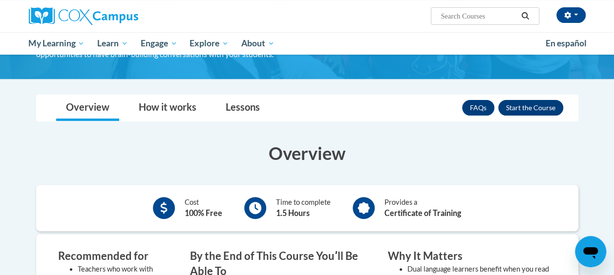
click at [545, 108] on button "Enroll" at bounding box center [530, 108] width 65 height 16
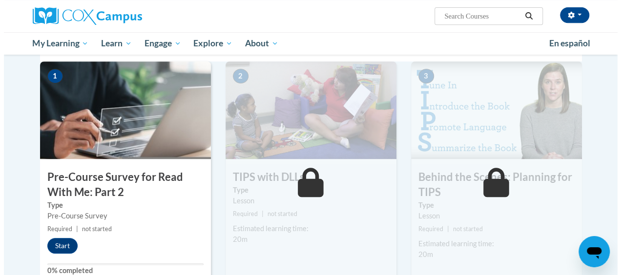
scroll to position [208, 0]
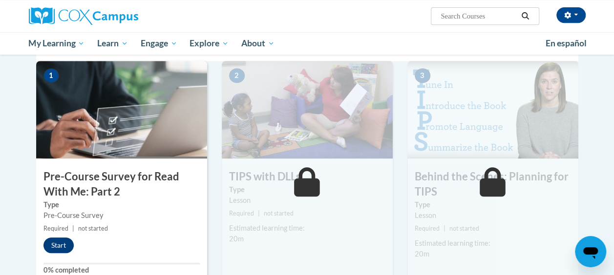
click at [53, 240] on button "Start" at bounding box center [58, 246] width 30 height 16
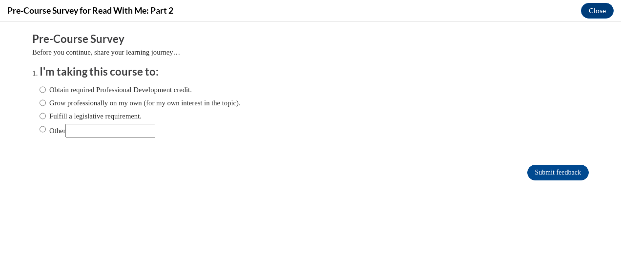
scroll to position [0, 0]
click at [40, 90] on input "Obtain required Professional Development credit." at bounding box center [43, 89] width 6 height 11
radio input "true"
click at [555, 174] on input "Submit feedback" at bounding box center [558, 173] width 62 height 16
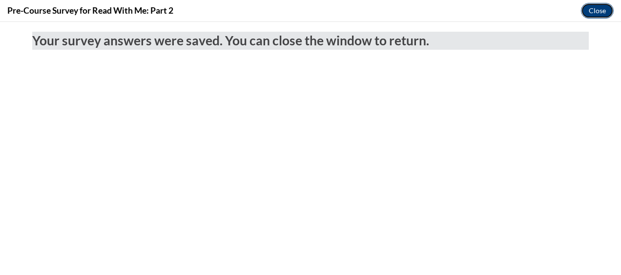
click at [594, 16] on button "Close" at bounding box center [597, 11] width 33 height 16
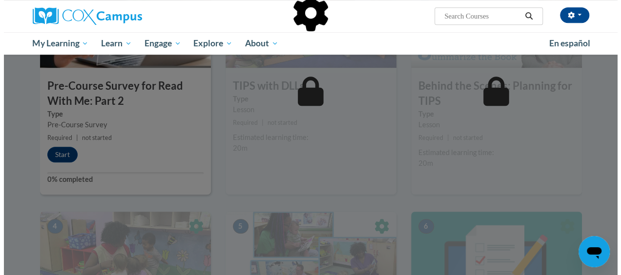
scroll to position [301, 0]
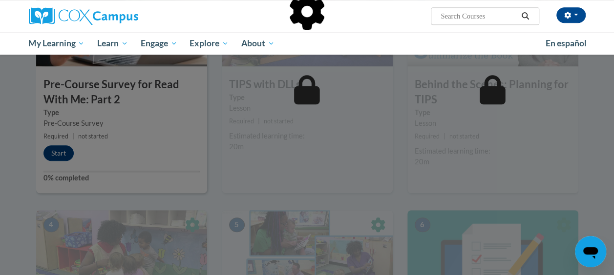
click at [63, 156] on div at bounding box center [307, 137] width 614 height 275
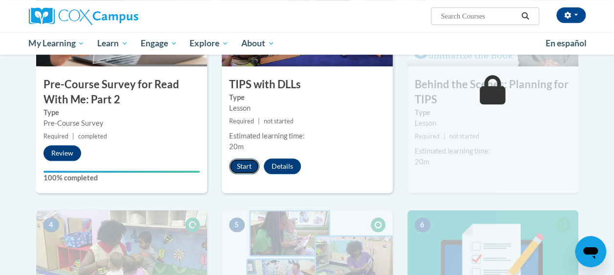
click at [239, 166] on button "Start" at bounding box center [244, 167] width 30 height 16
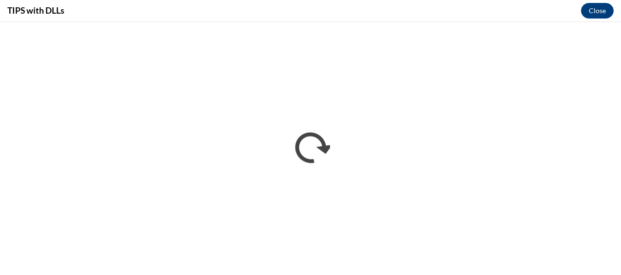
scroll to position [0, 0]
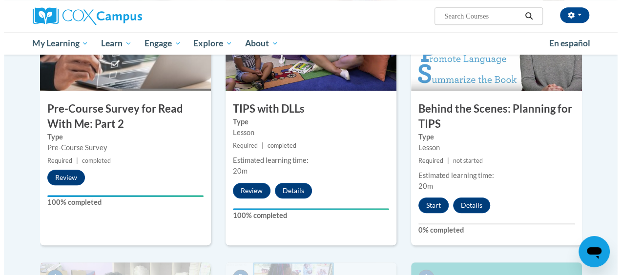
scroll to position [280, 0]
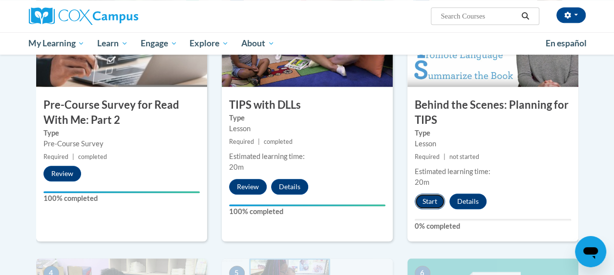
click at [425, 196] on button "Start" at bounding box center [429, 202] width 30 height 16
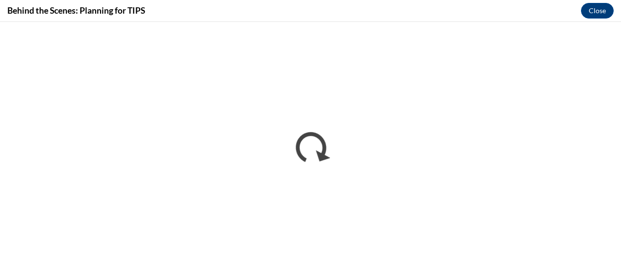
scroll to position [0, 0]
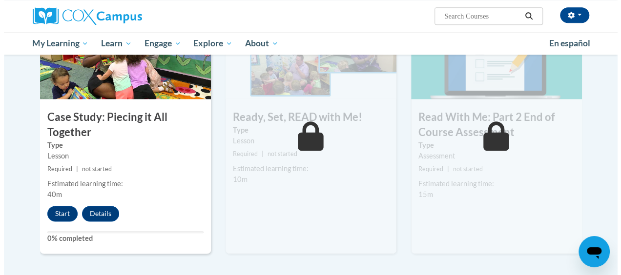
scroll to position [538, 0]
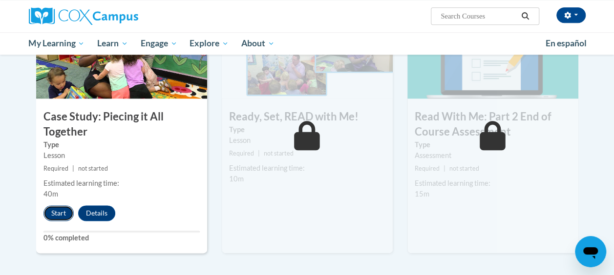
click at [54, 218] on button "Start" at bounding box center [58, 214] width 30 height 16
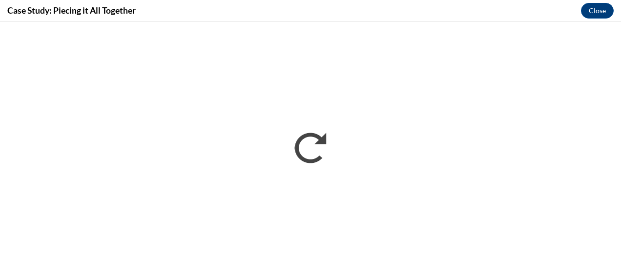
scroll to position [0, 0]
